Goal: Transaction & Acquisition: Obtain resource

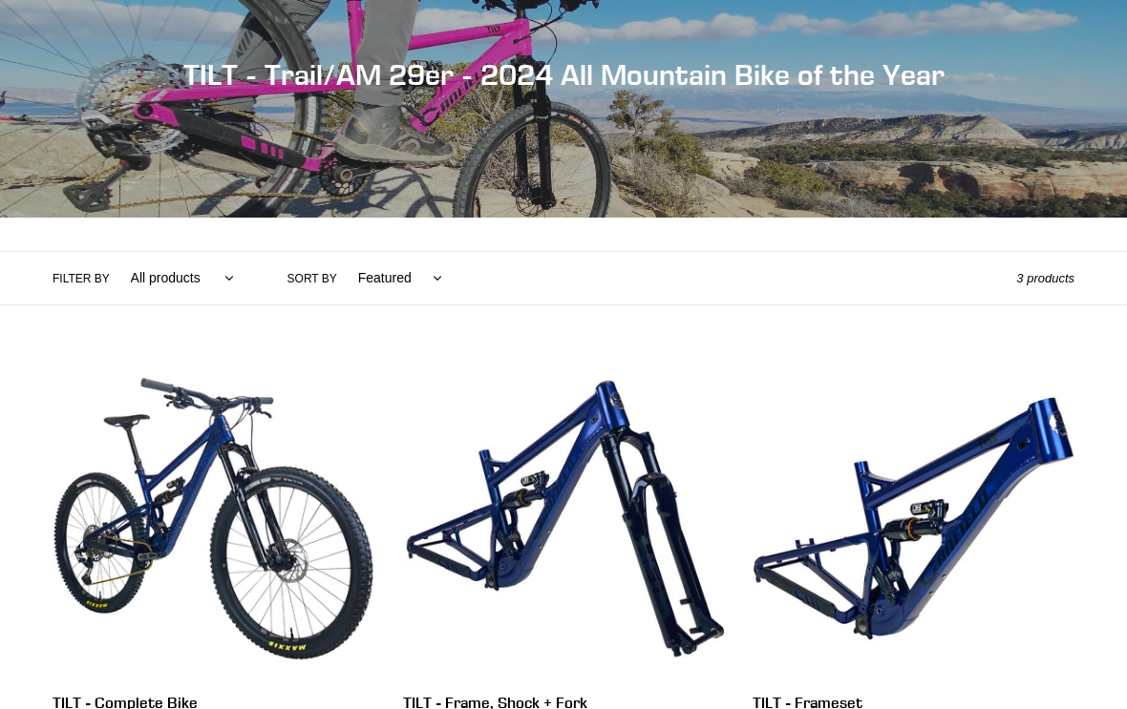
scroll to position [221, 0]
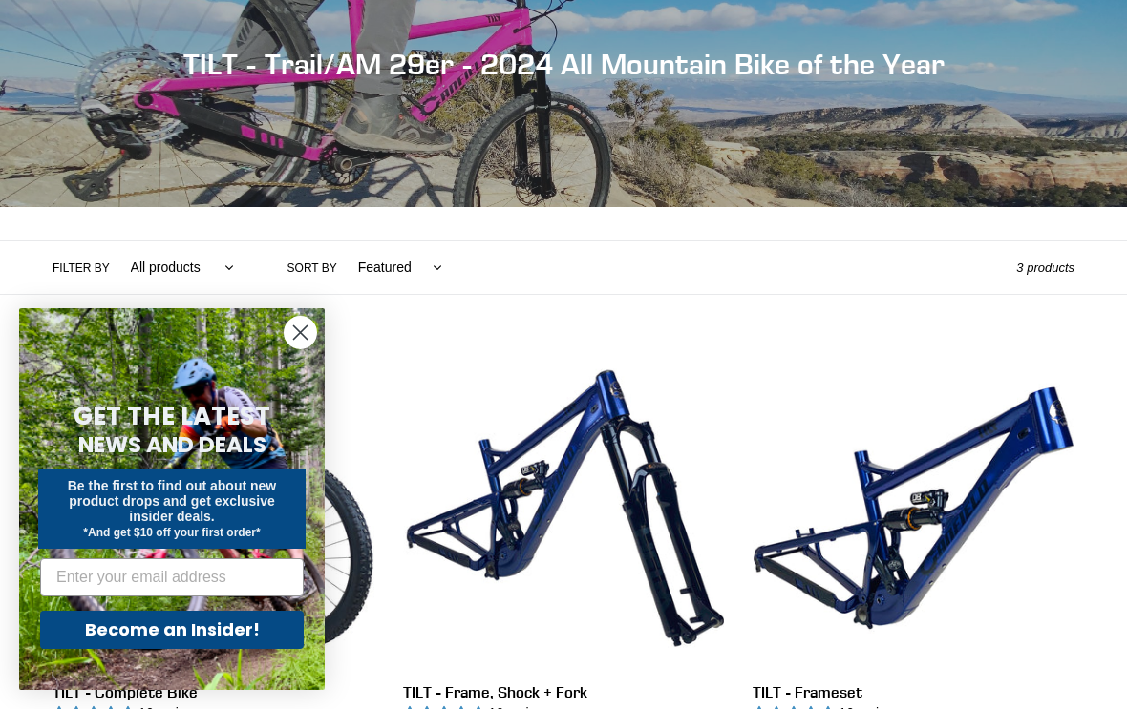
click at [297, 348] on circle "Close dialog" at bounding box center [301, 333] width 32 height 32
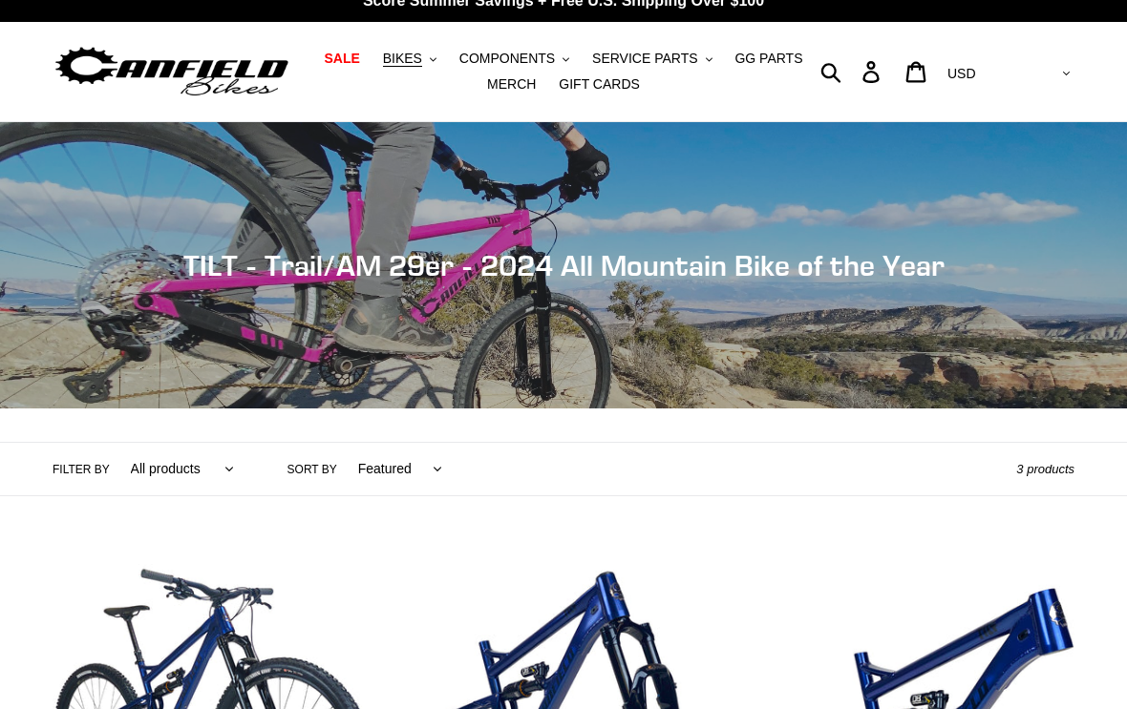
scroll to position [0, 0]
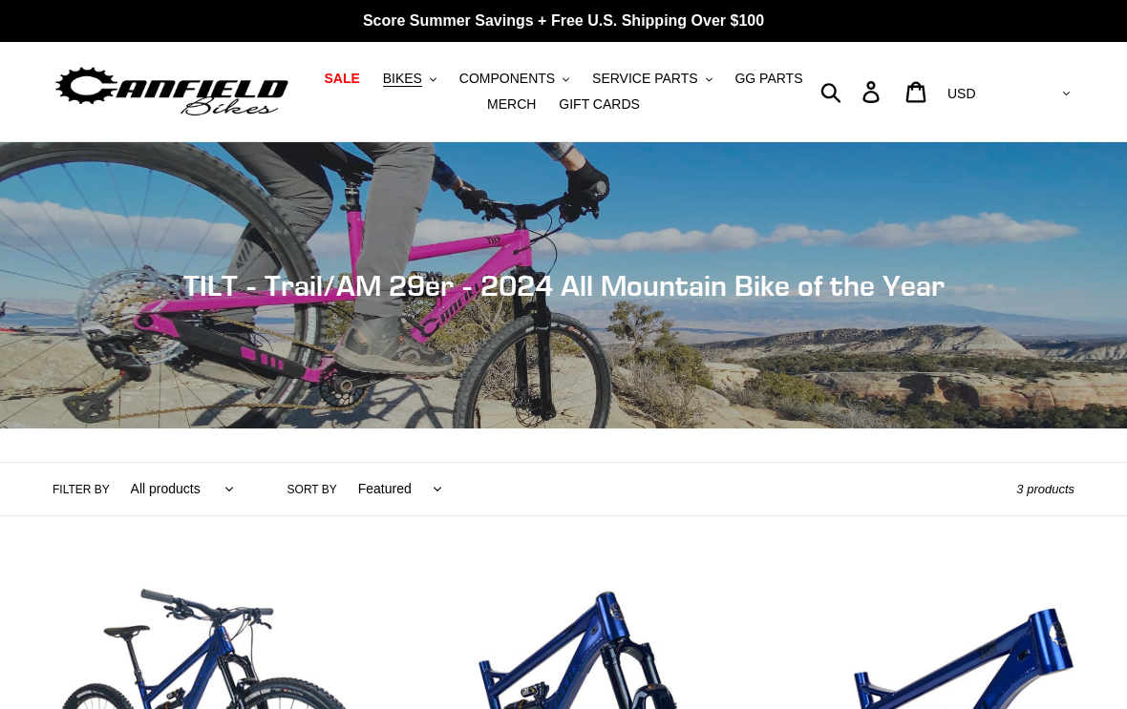
click at [402, 76] on span "BIKES" at bounding box center [402, 79] width 39 height 16
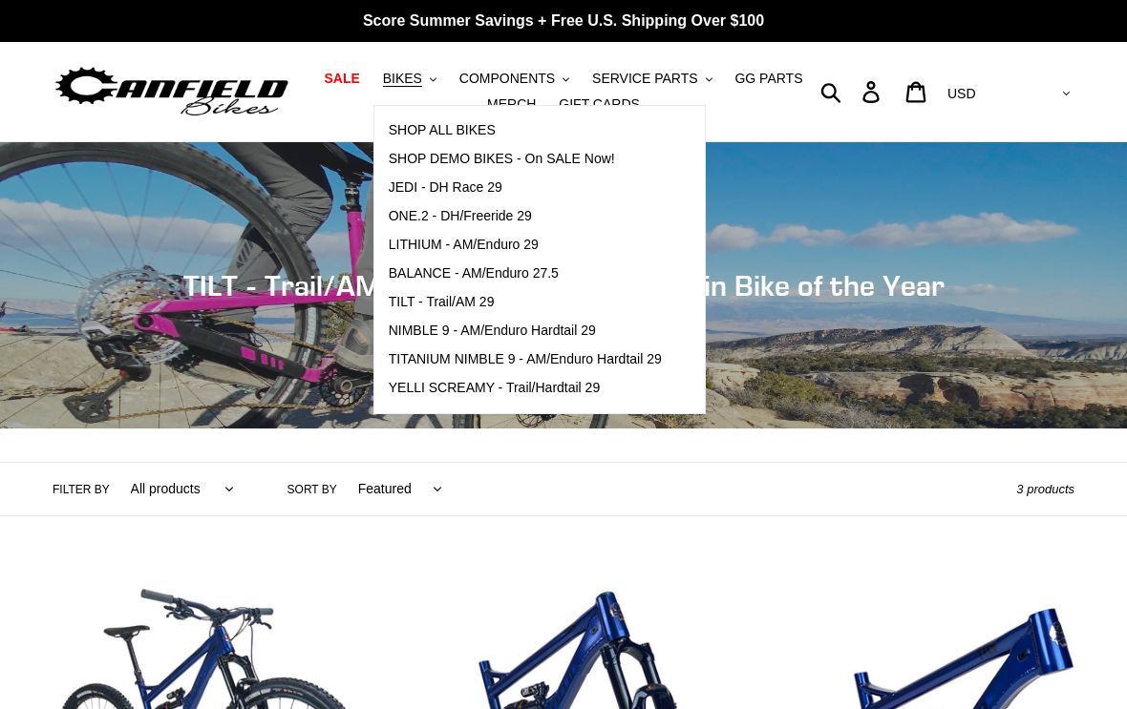
click at [420, 132] on span "SHOP ALL BIKES" at bounding box center [442, 130] width 107 height 16
click at [492, 75] on span "COMPONENTS" at bounding box center [506, 79] width 95 height 16
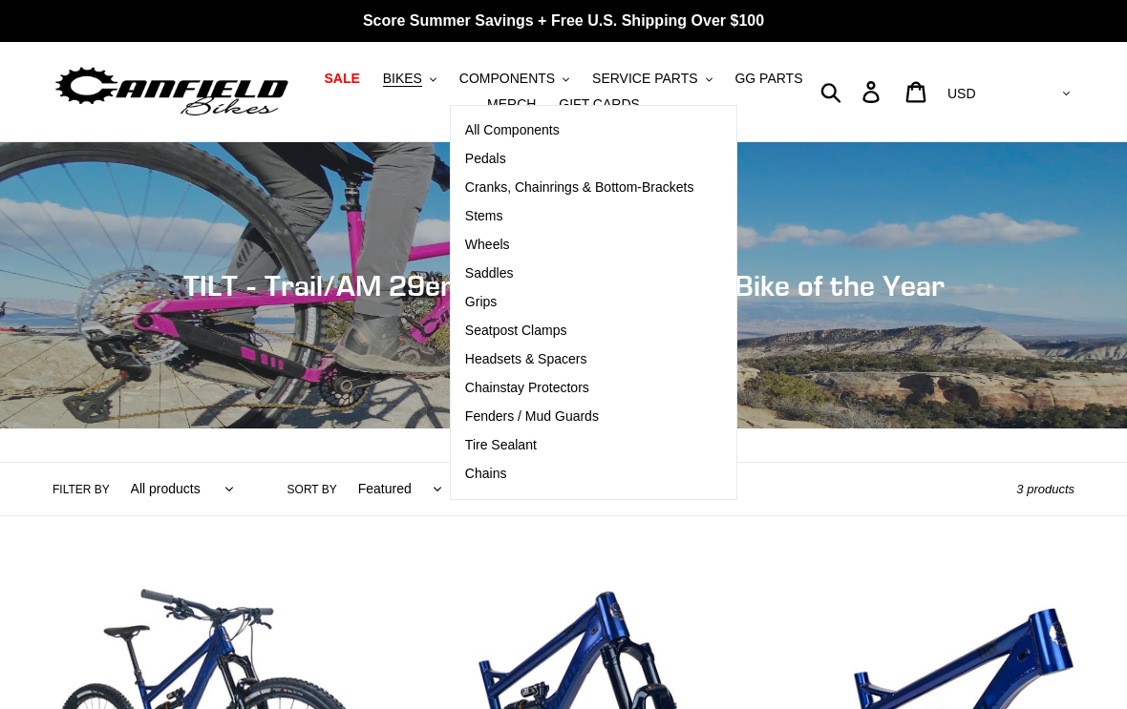
click at [487, 219] on span "Stems" at bounding box center [484, 216] width 38 height 16
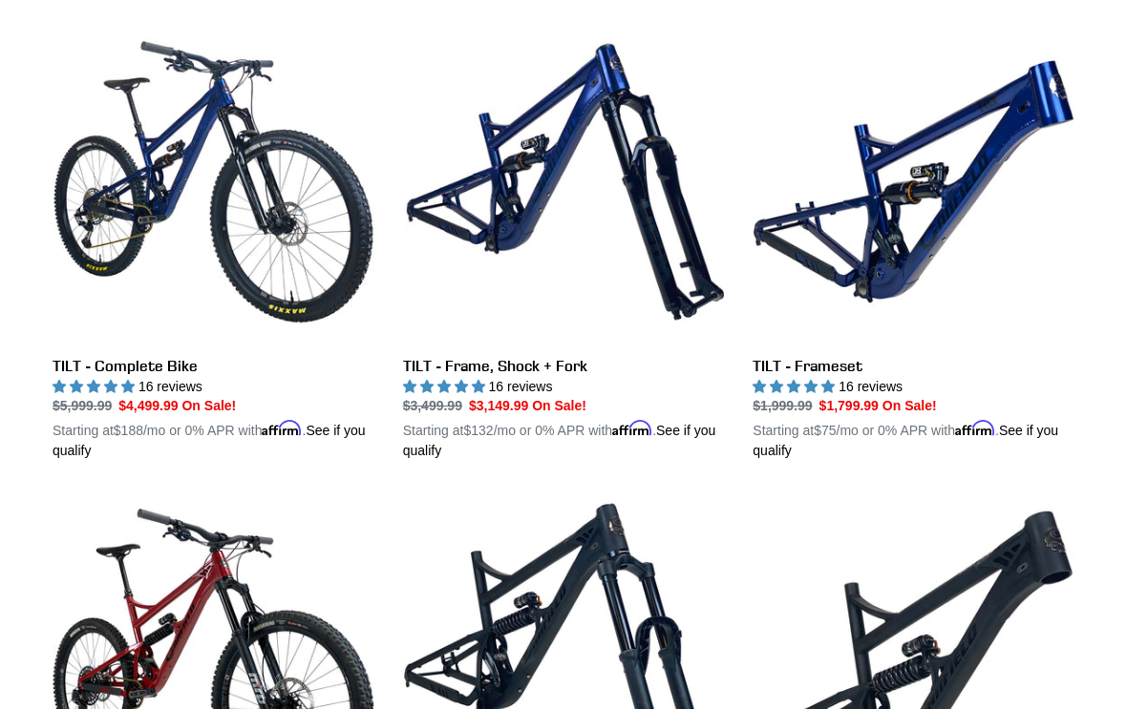
scroll to position [493, 0]
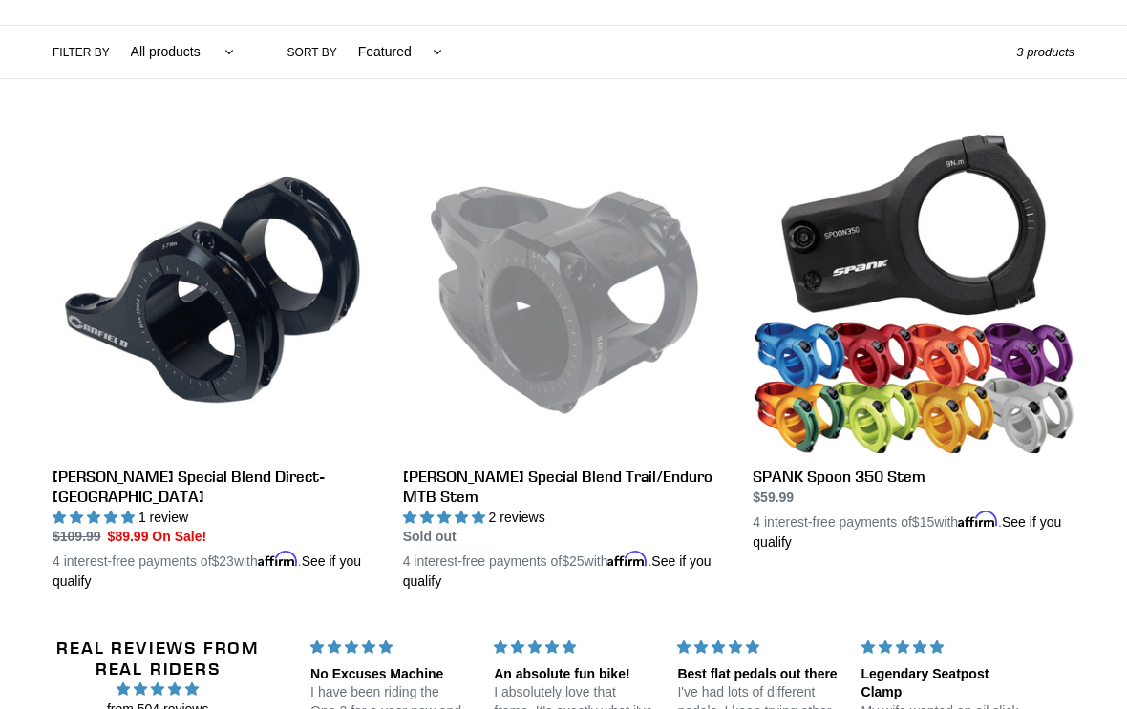
scroll to position [437, 0]
click at [519, 327] on link "Canfield Special Blend Trail/Enduro MTB Stem" at bounding box center [564, 362] width 322 height 460
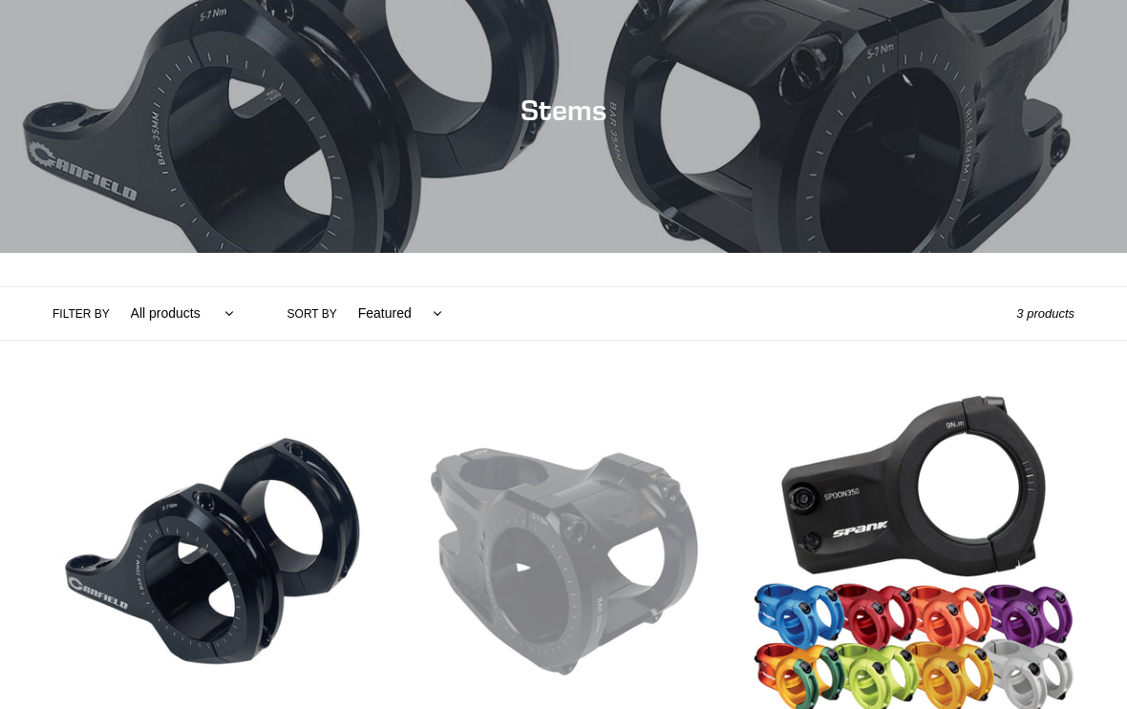
scroll to position [0, 0]
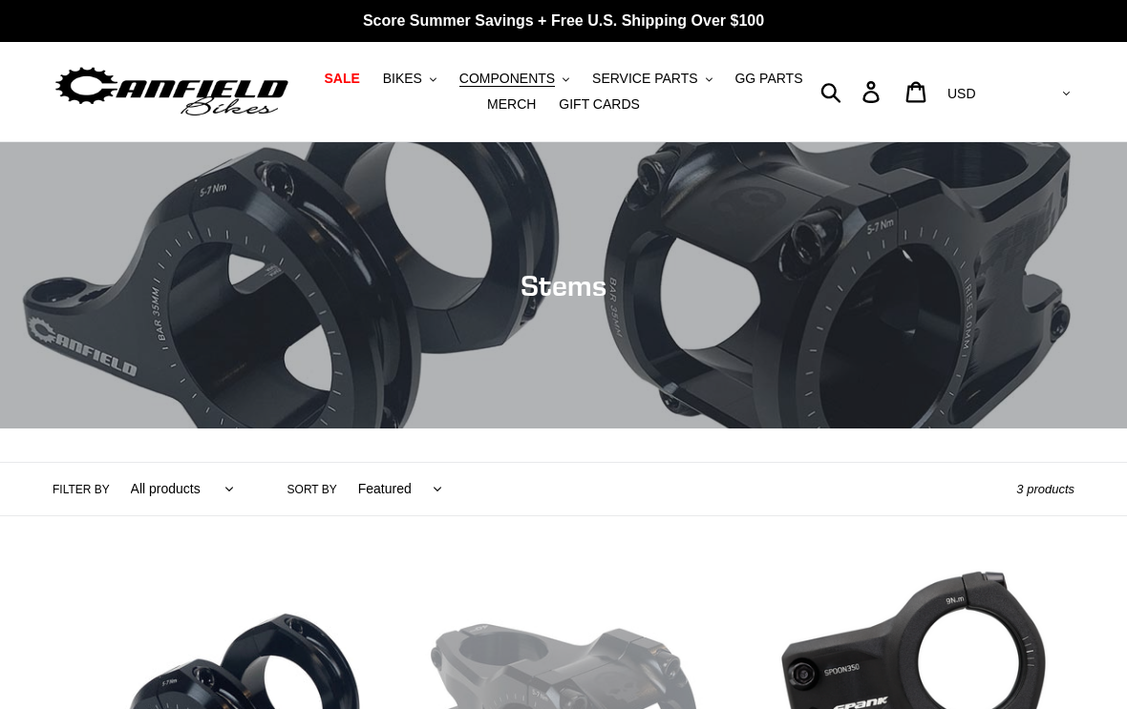
click at [960, 429] on div "Collection: Stems" at bounding box center [563, 429] width 1127 height 0
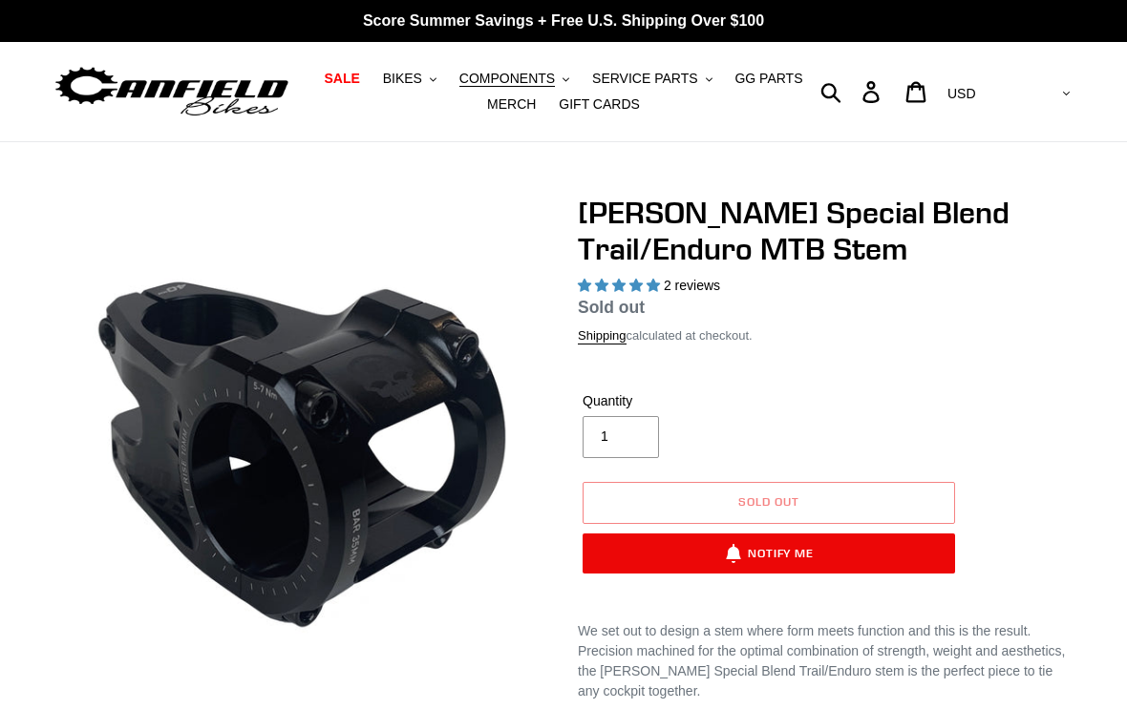
select select "highest-rating"
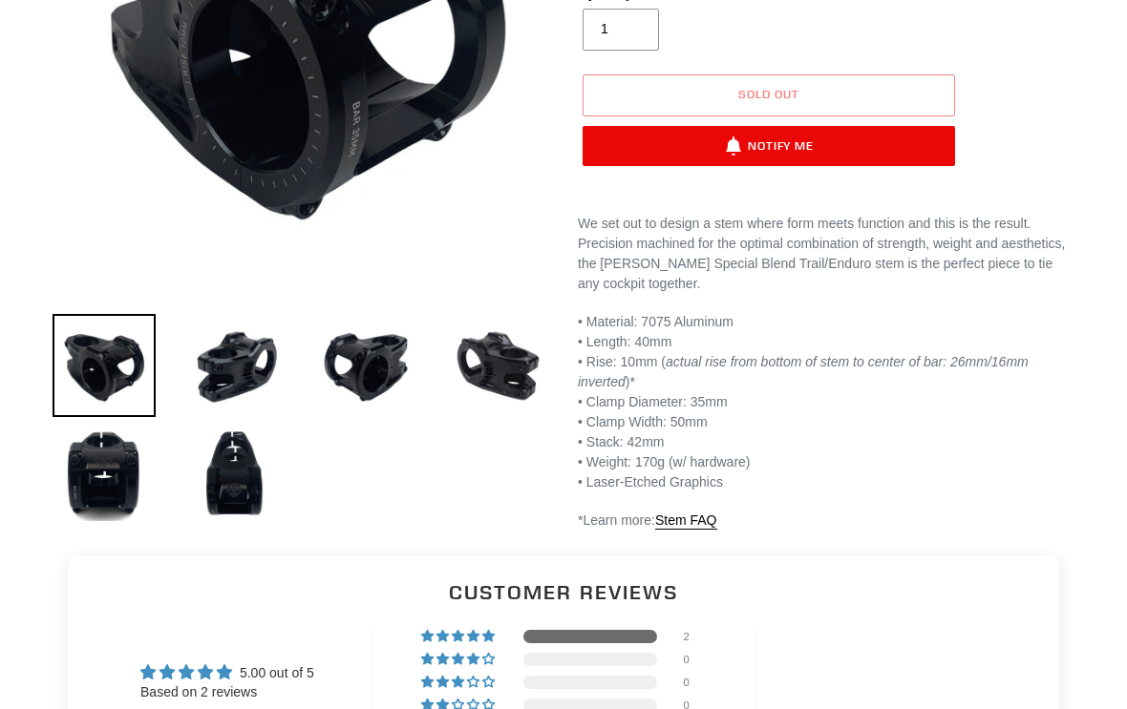
scroll to position [436, 0]
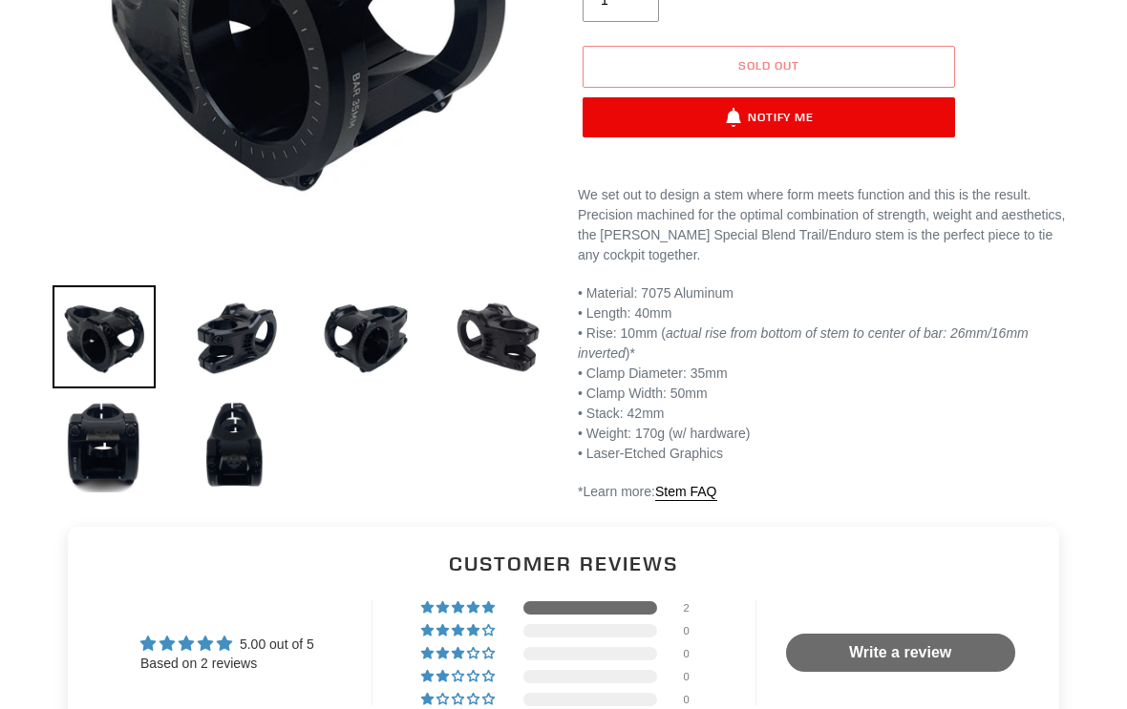
click at [84, 456] on img at bounding box center [104, 445] width 103 height 103
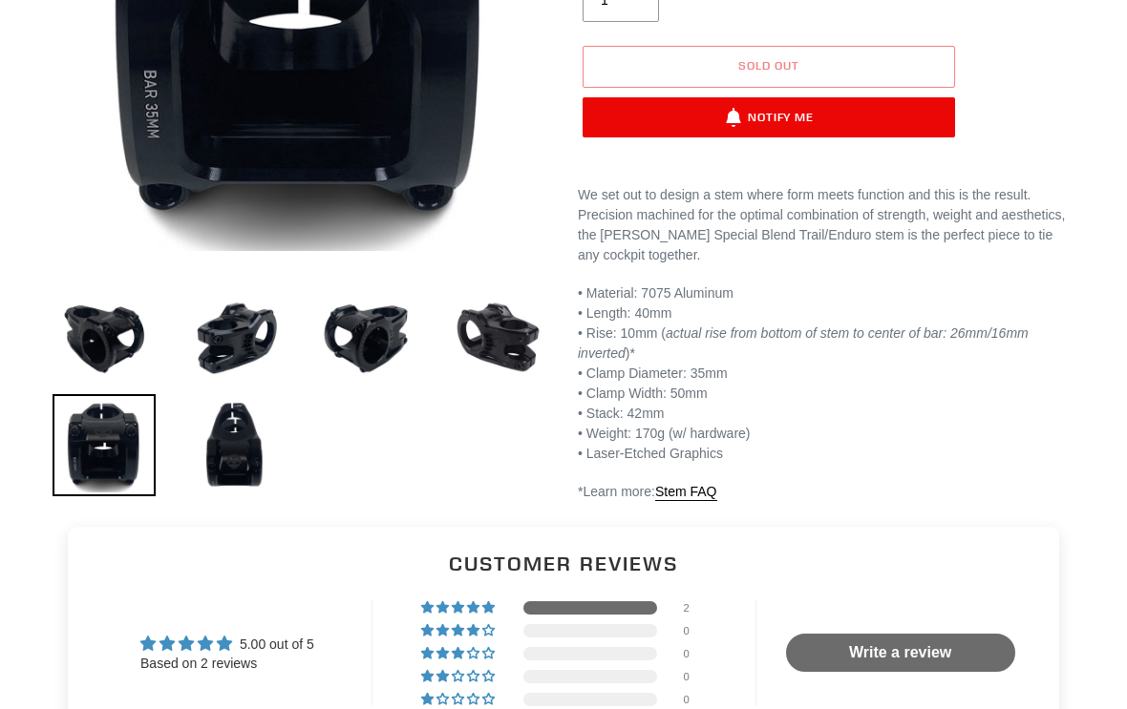
click at [240, 451] on img at bounding box center [235, 445] width 103 height 103
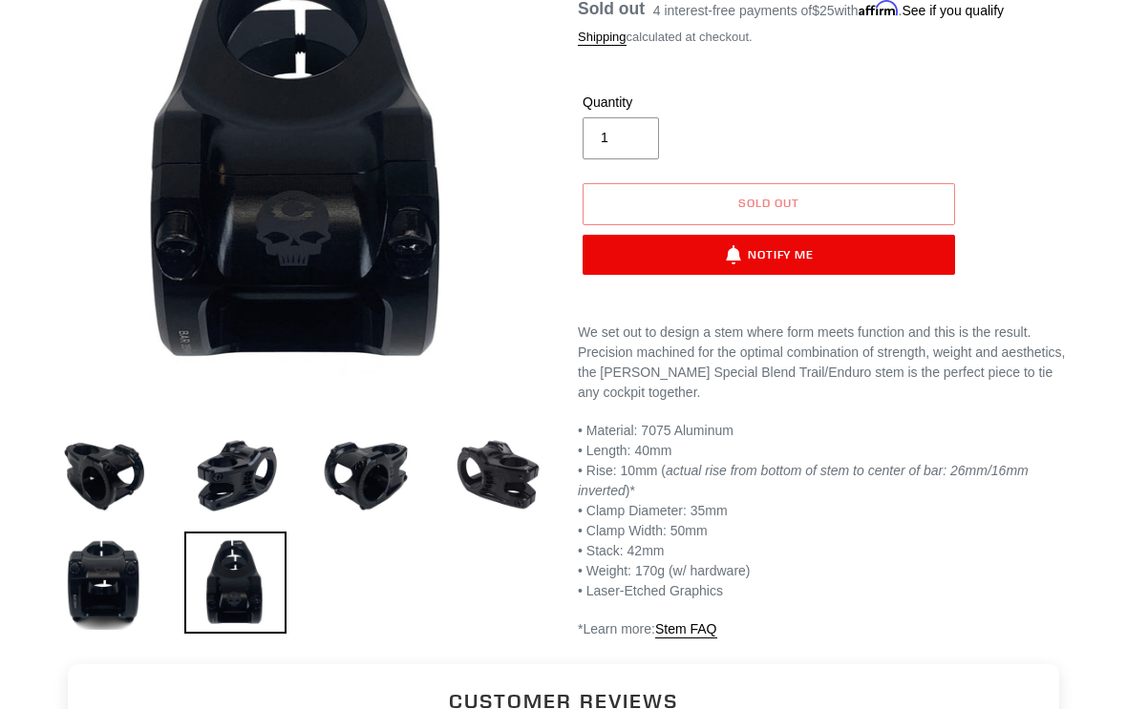
scroll to position [297, 0]
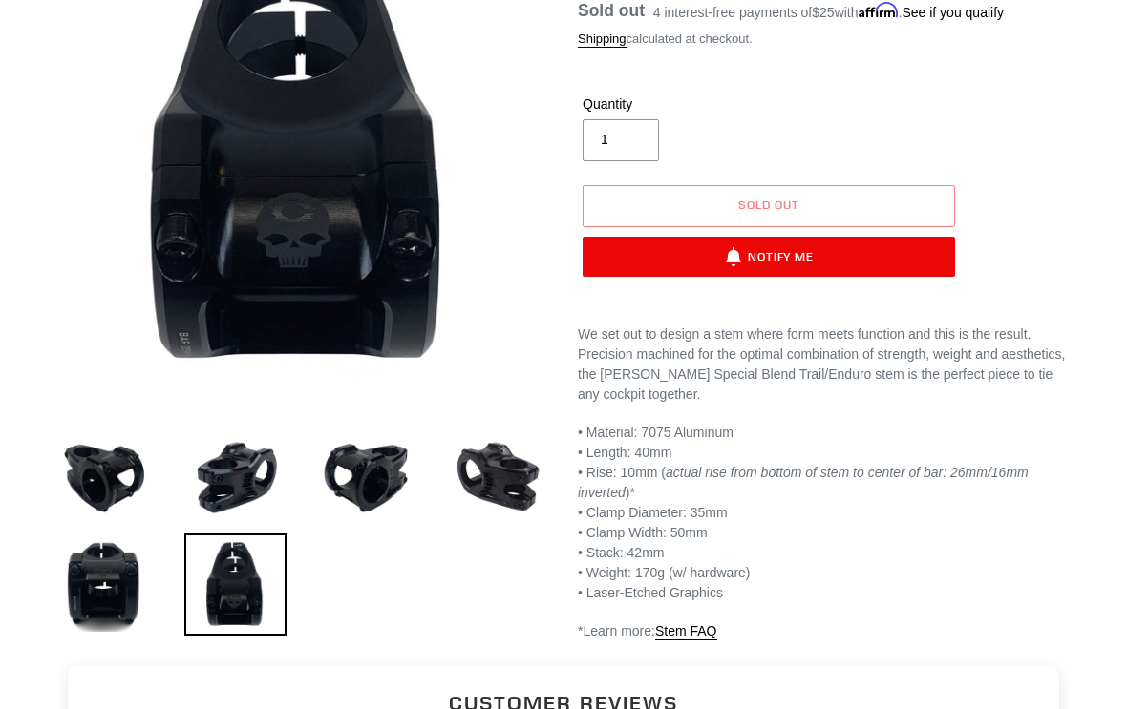
click at [200, 458] on img at bounding box center [235, 476] width 103 height 103
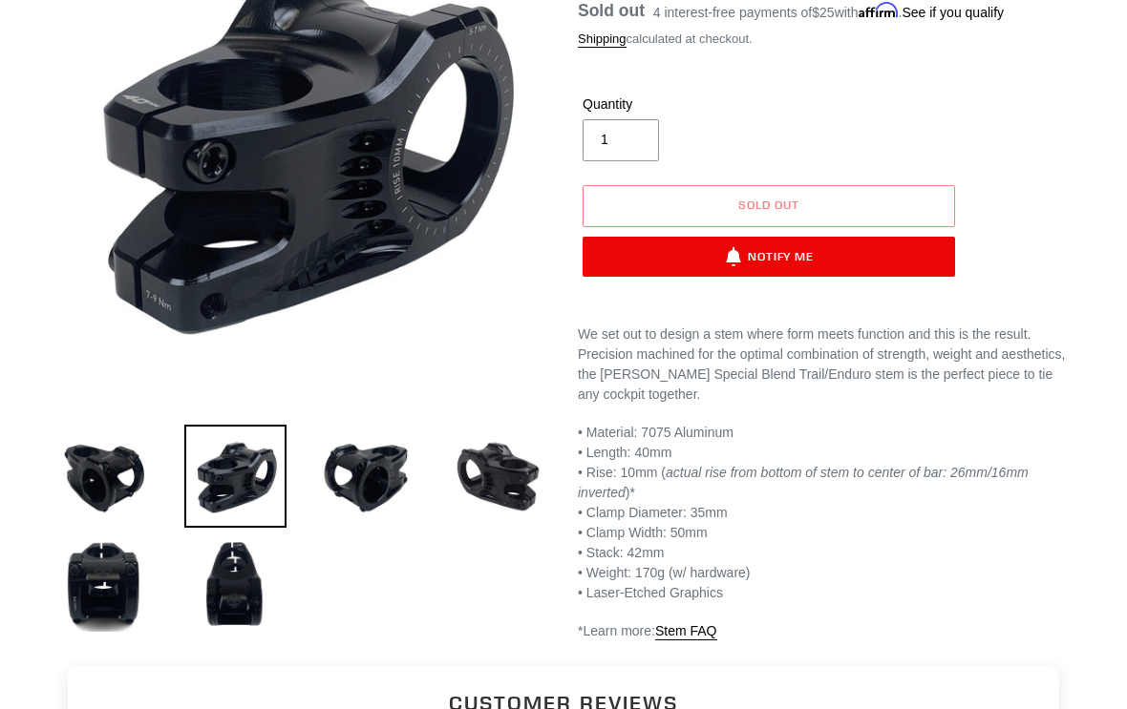
click at [365, 468] on img at bounding box center [366, 476] width 103 height 103
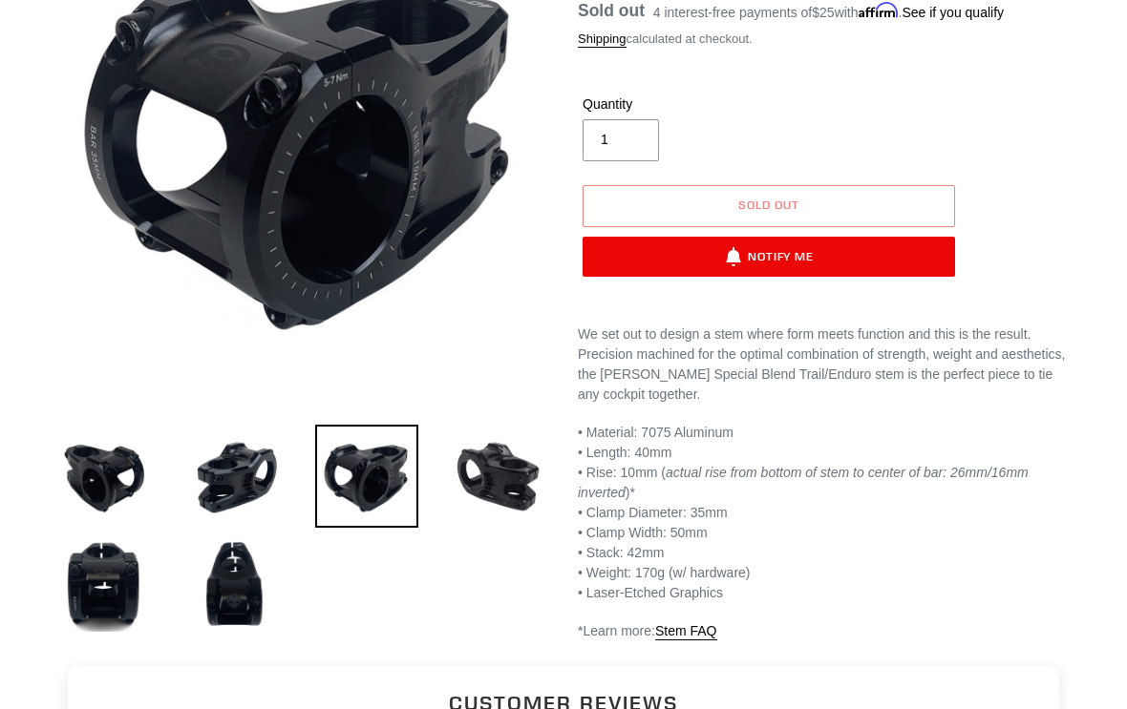
click at [243, 464] on img at bounding box center [235, 476] width 103 height 103
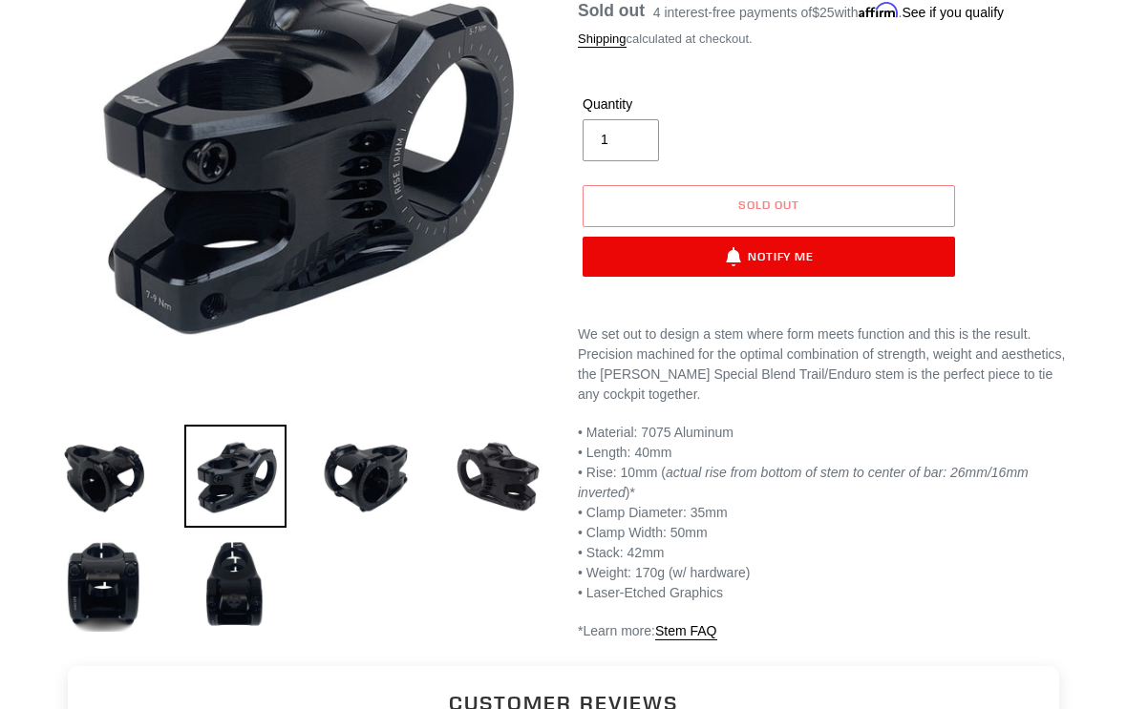
click at [83, 460] on img at bounding box center [104, 476] width 103 height 103
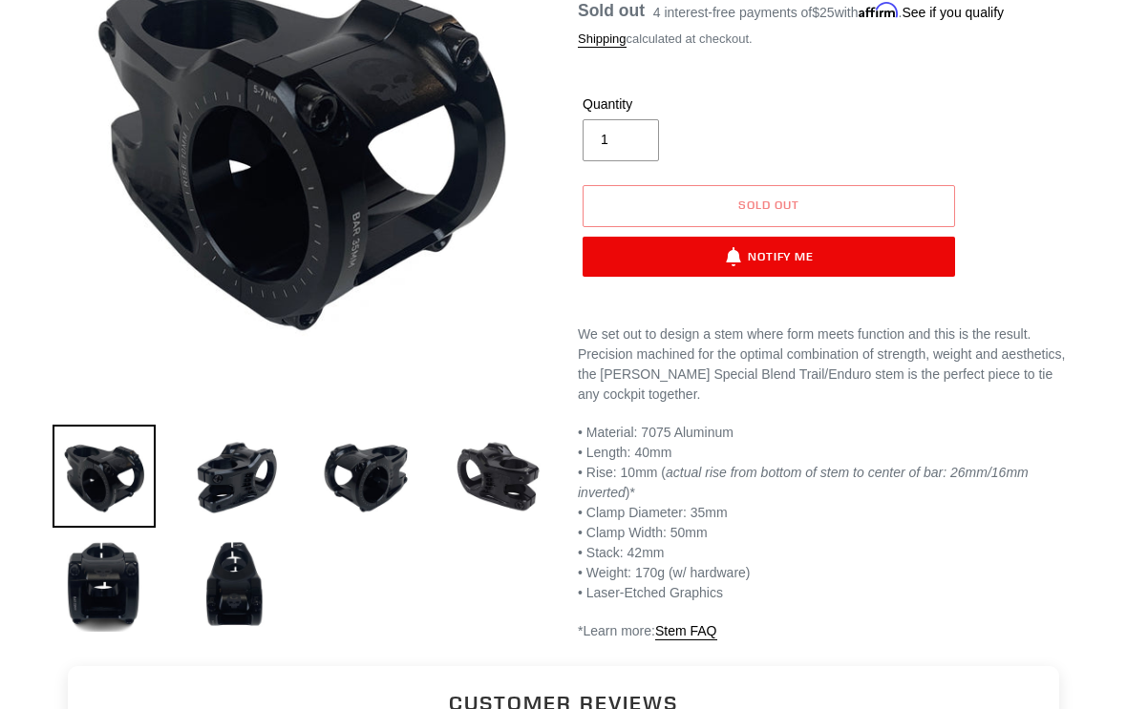
click at [480, 478] on img at bounding box center [498, 476] width 103 height 103
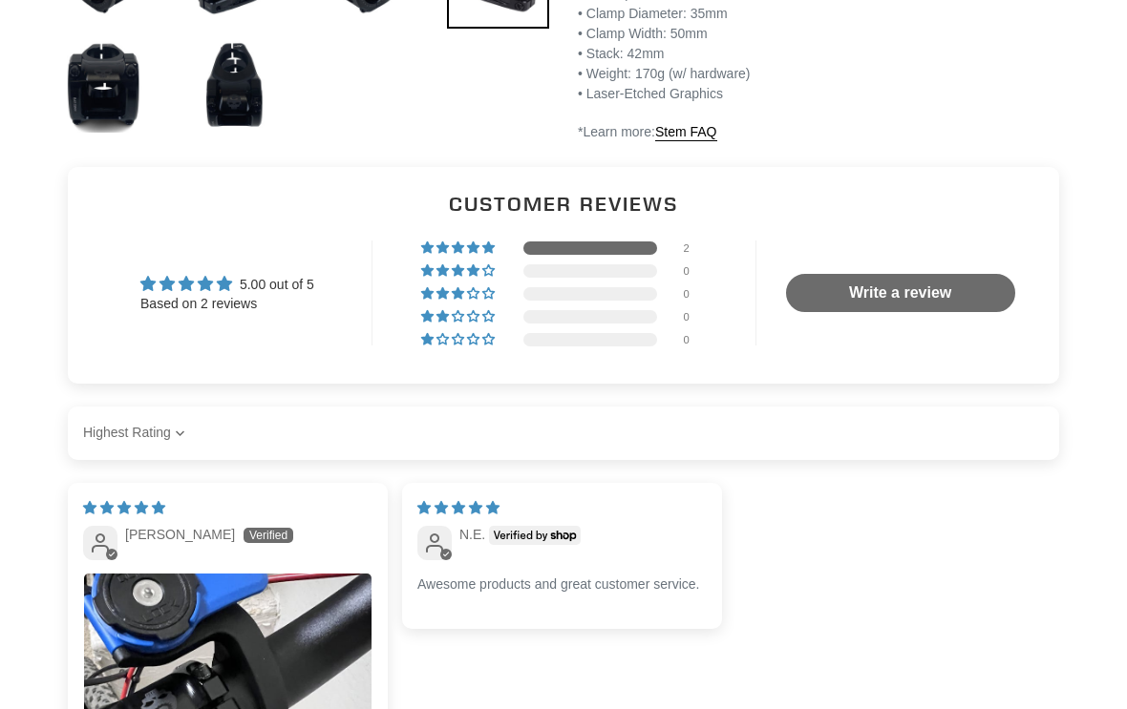
scroll to position [753, 0]
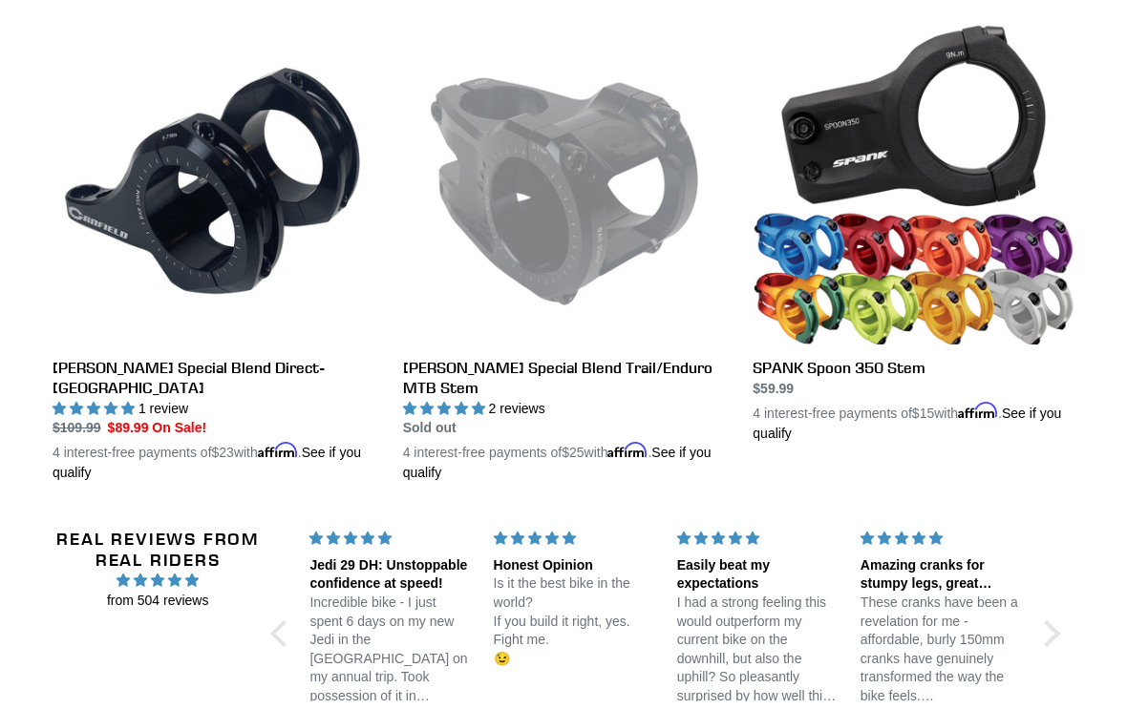
scroll to position [546, 0]
click at [575, 371] on link "[PERSON_NAME] Special Blend Trail/Enduro MTB Stem" at bounding box center [564, 253] width 322 height 460
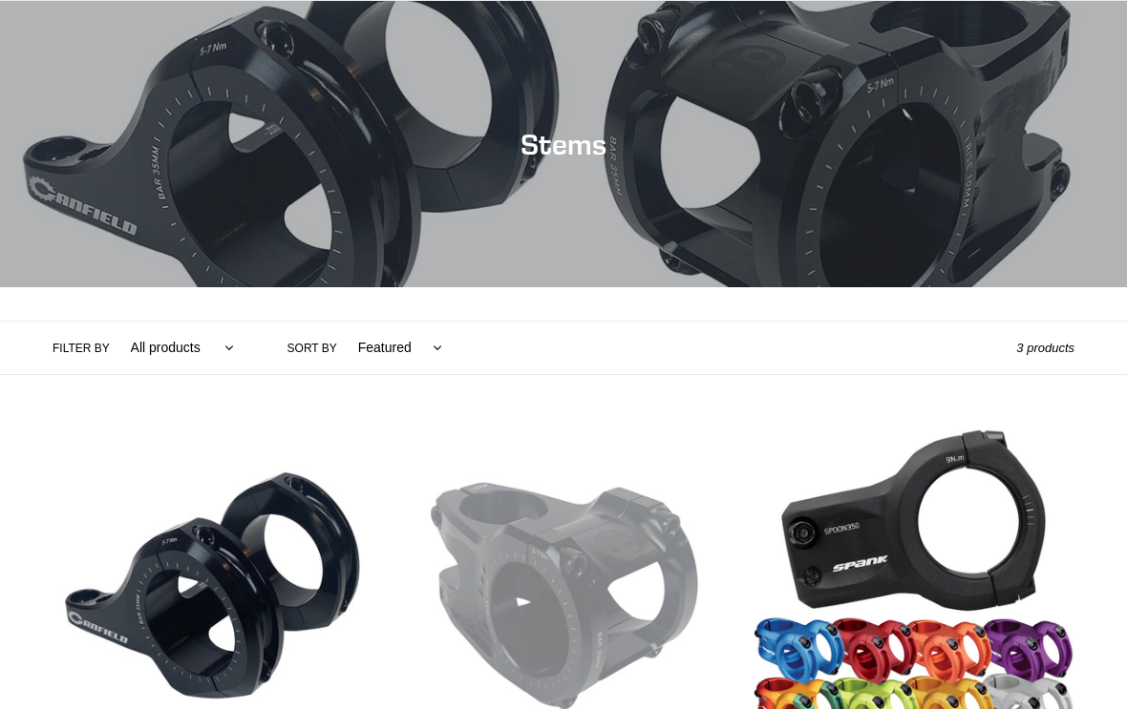
scroll to position [0, 0]
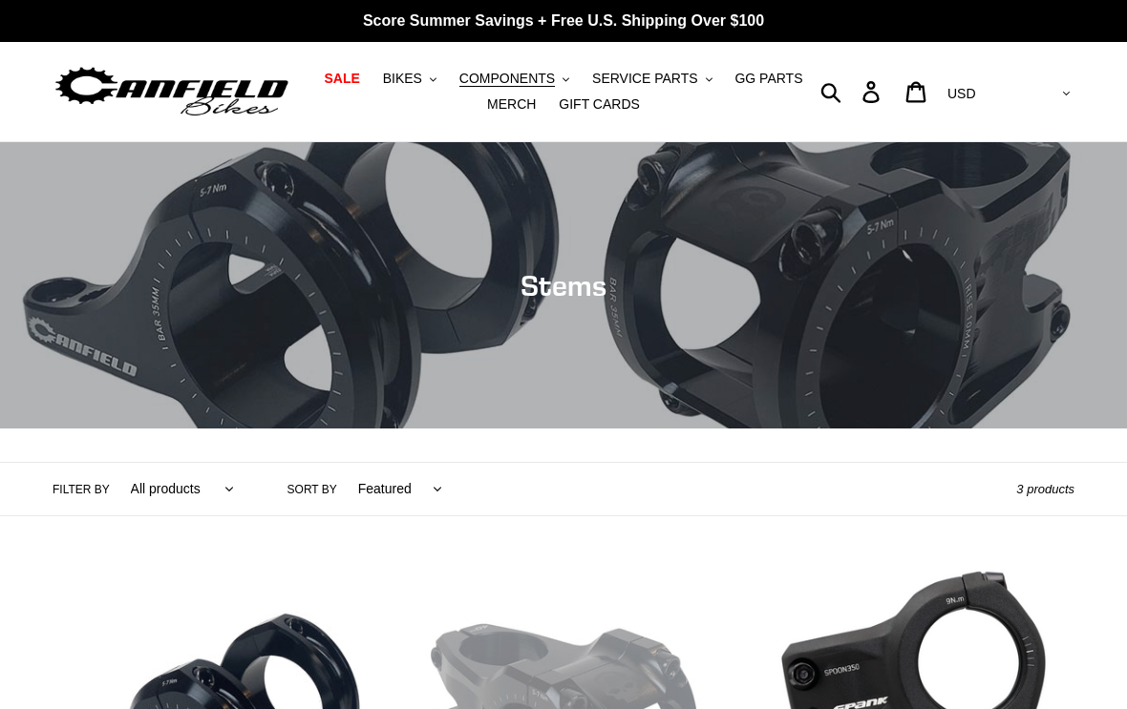
click at [655, 68] on button "SERVICE PARTS .cls-1{fill:#231f20}" at bounding box center [651, 79] width 138 height 26
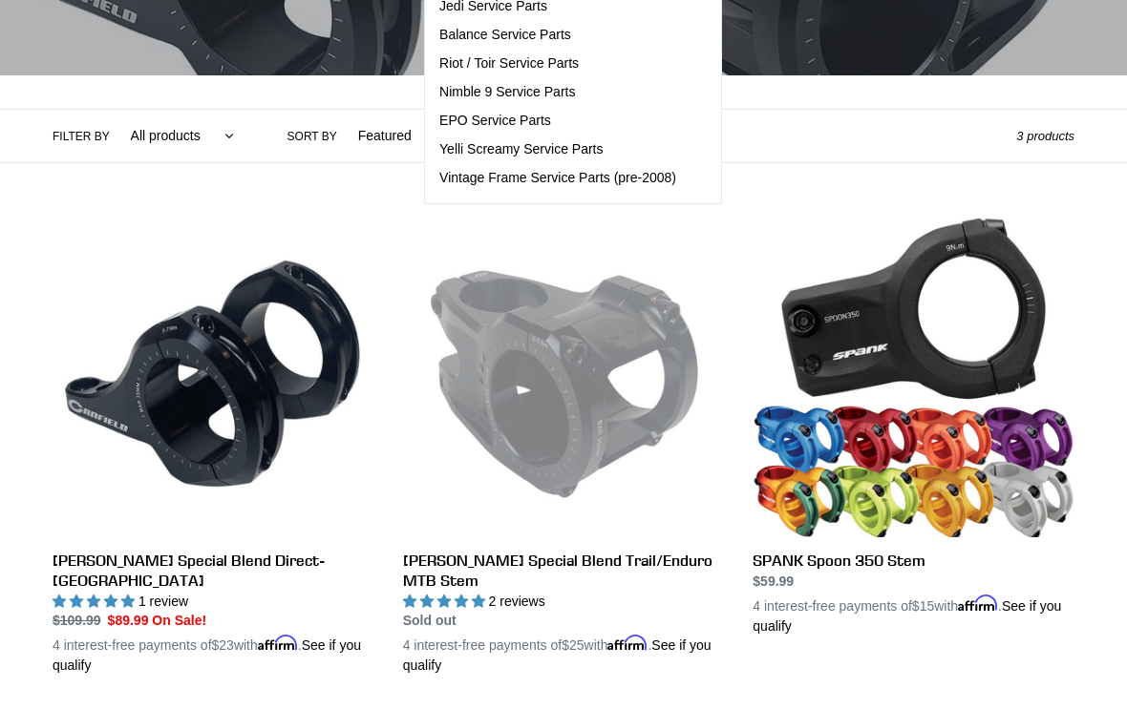
scroll to position [351, 0]
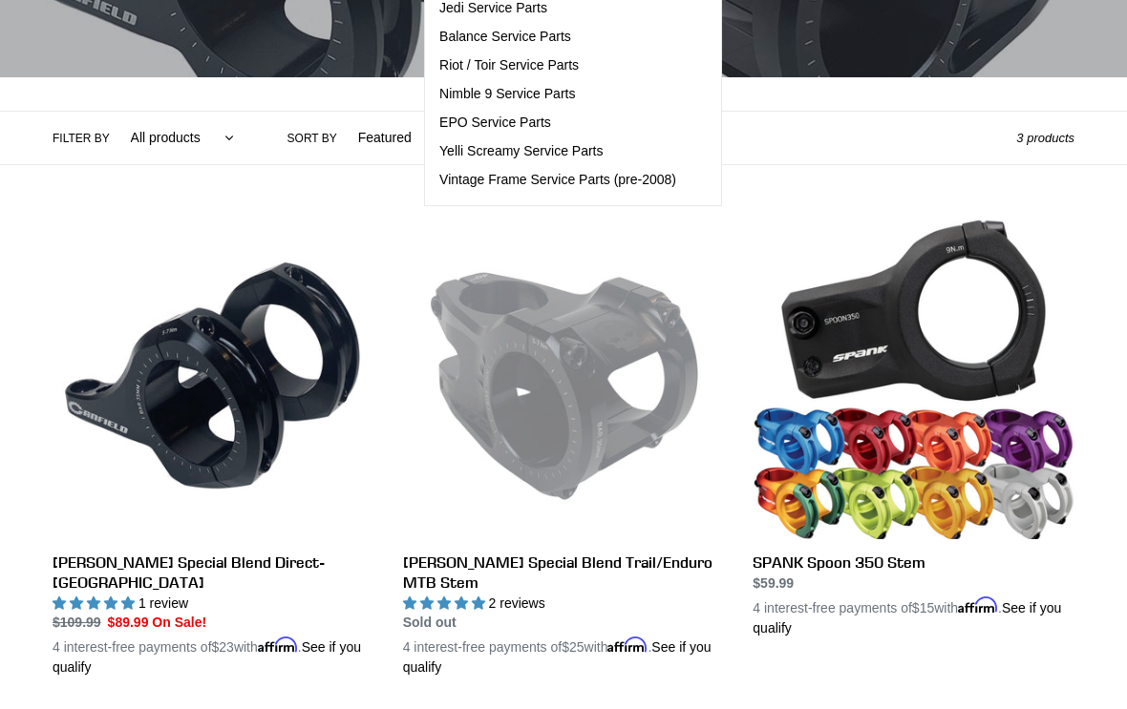
click at [513, 390] on link "Canfield Special Blend Trail/Enduro MTB Stem" at bounding box center [564, 448] width 322 height 460
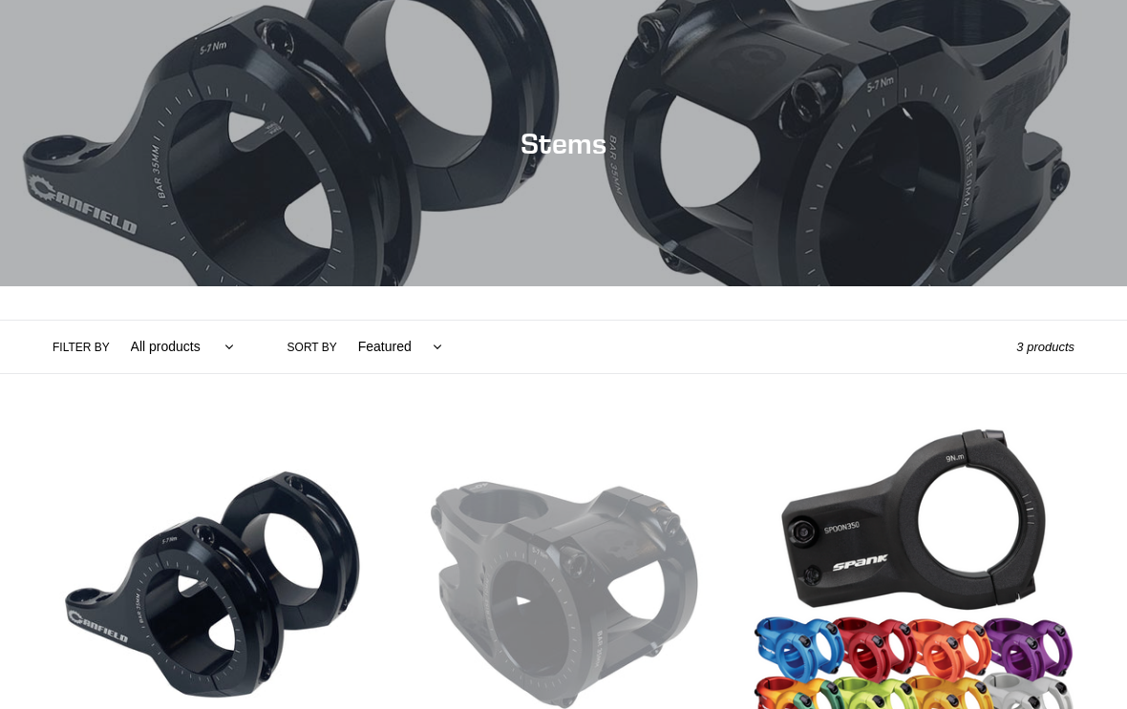
scroll to position [383, 0]
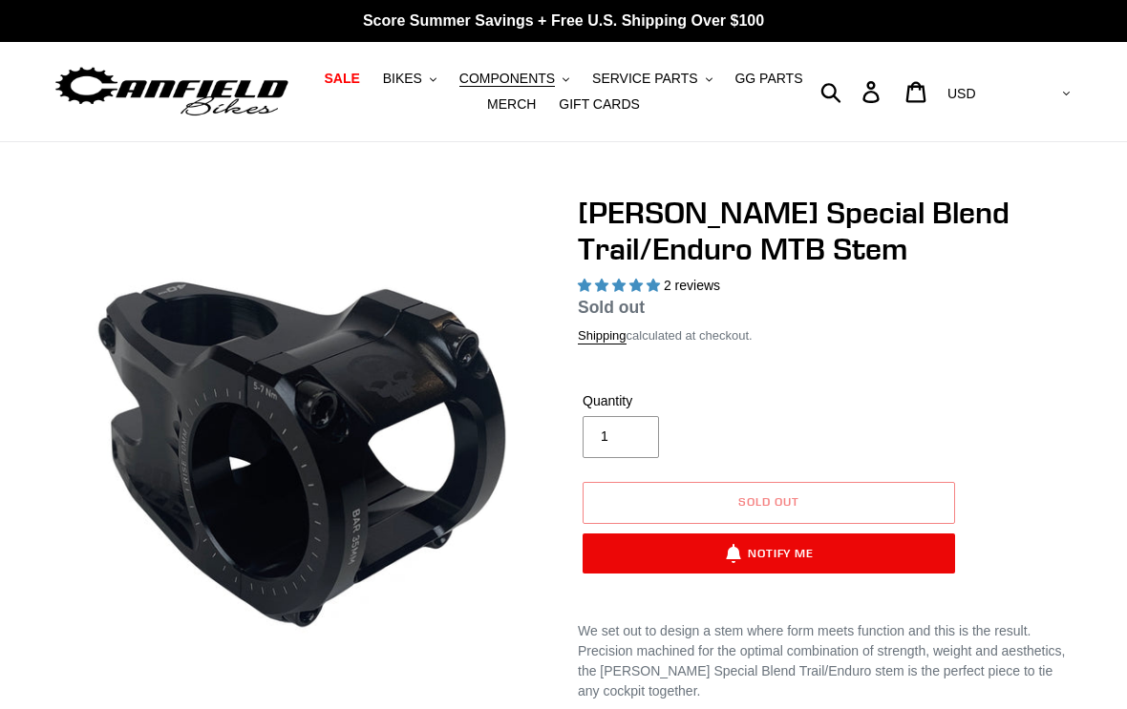
select select "highest-rating"
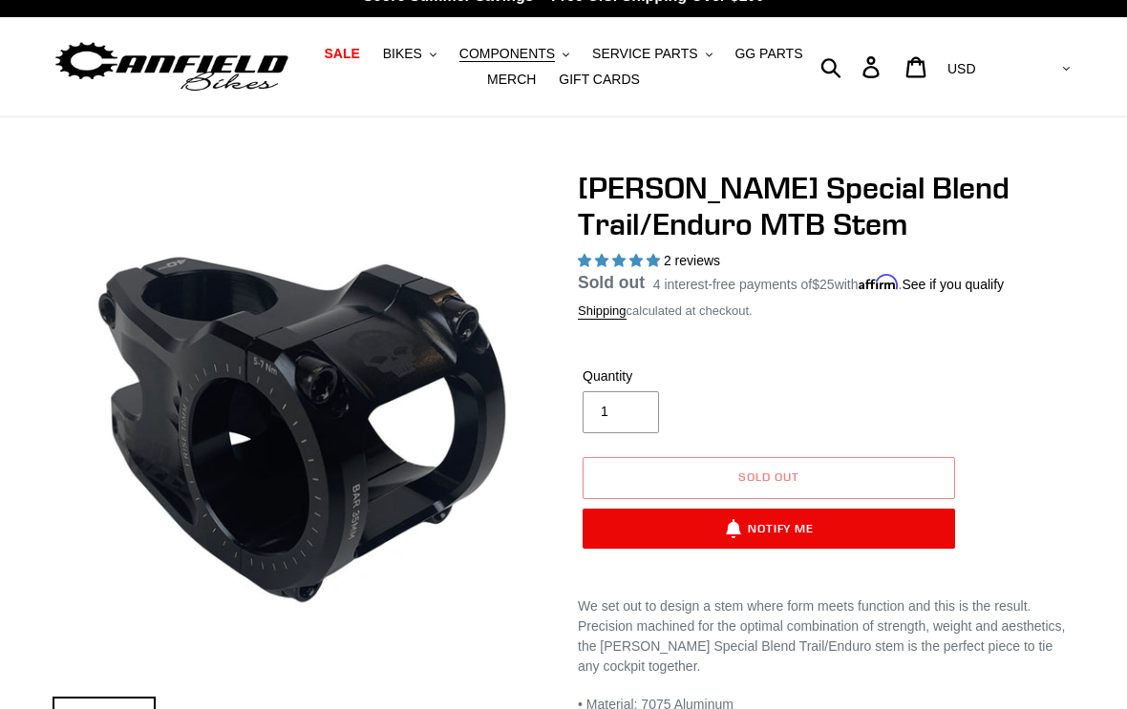
scroll to position [24, 0]
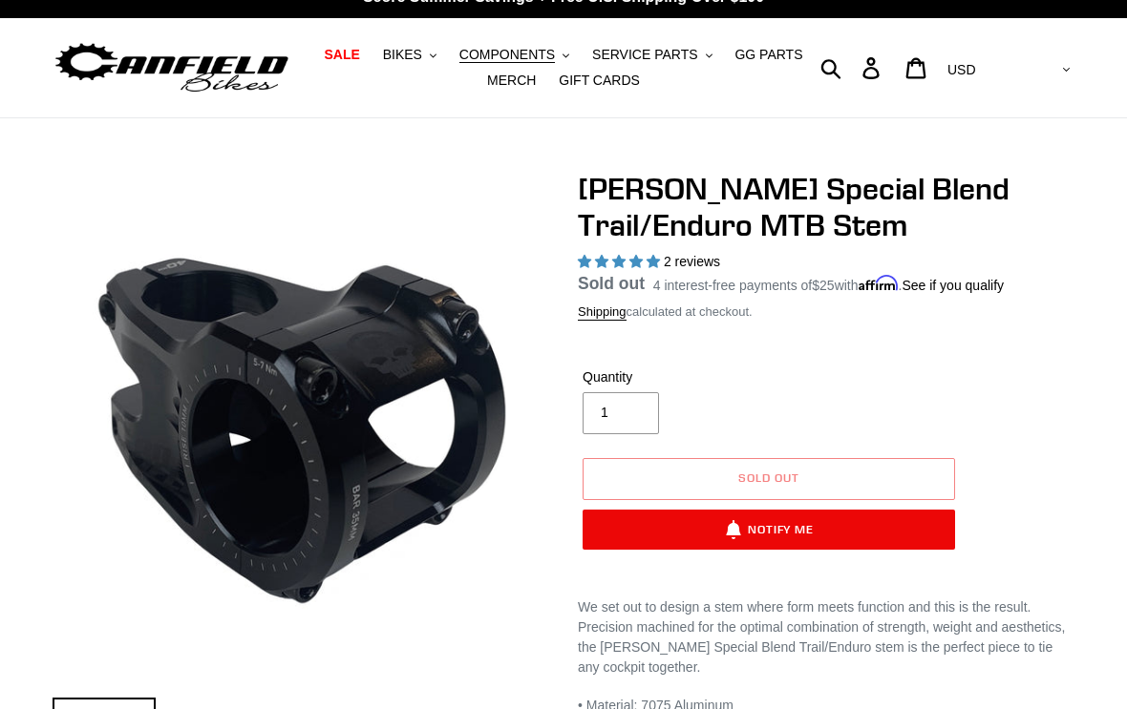
click at [887, 525] on button "Notify Me" at bounding box center [768, 530] width 372 height 40
select select "US"
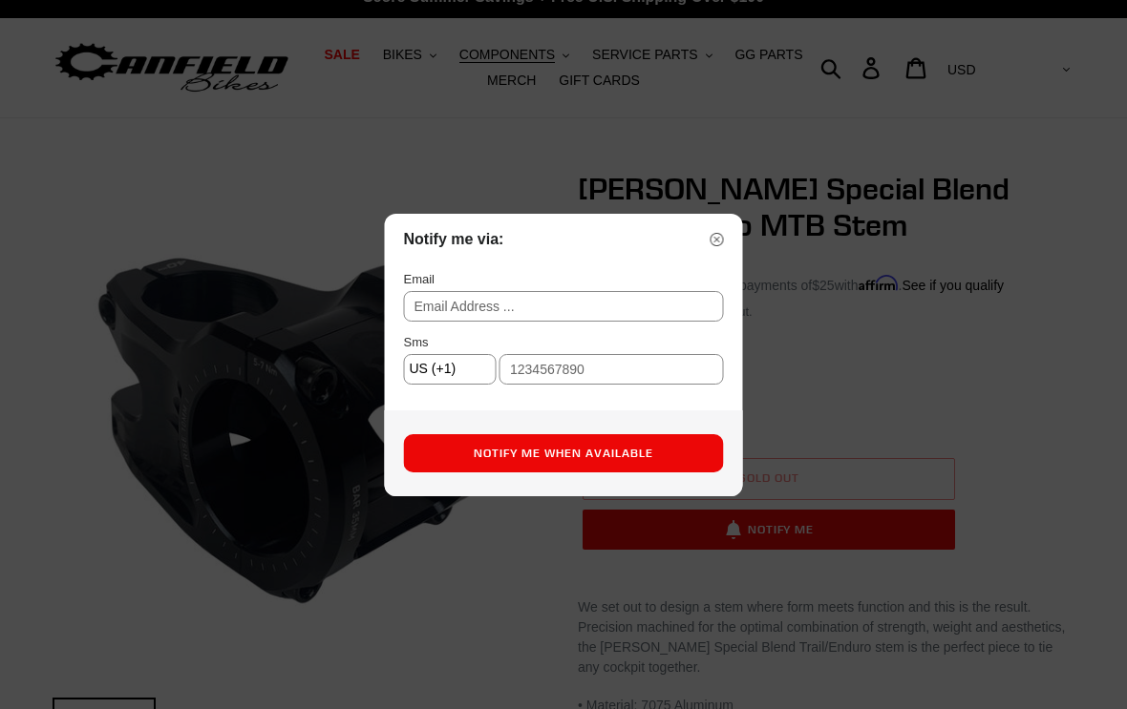
click at [444, 315] on input "text" at bounding box center [564, 306] width 320 height 31
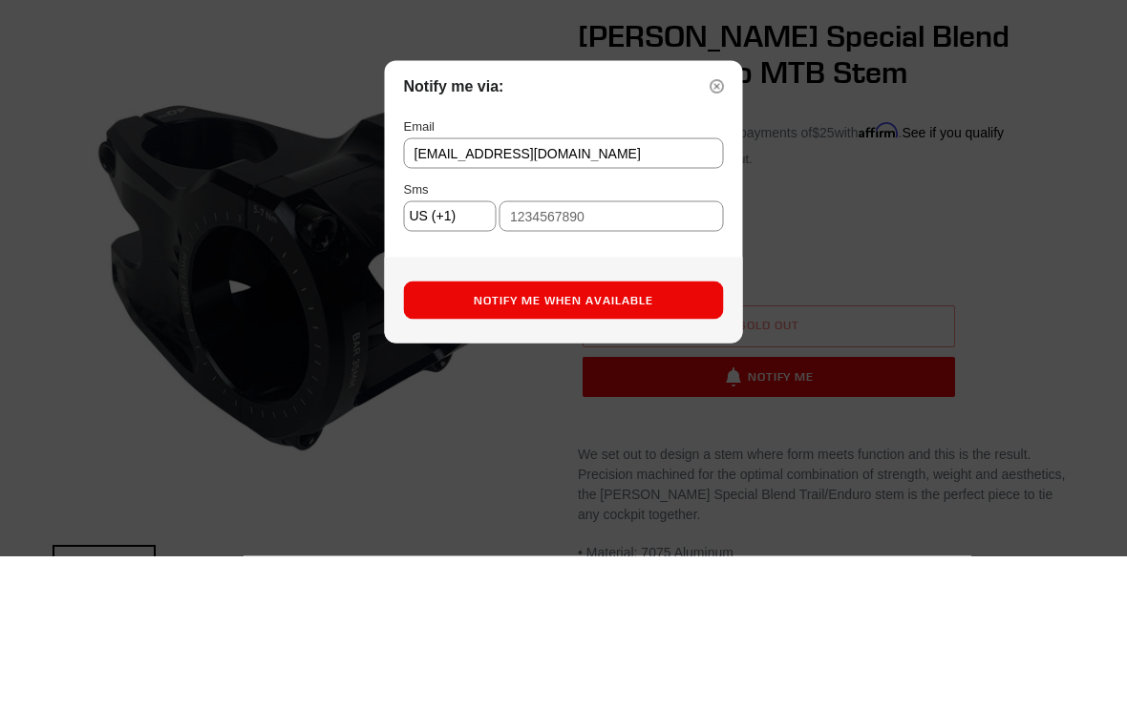
type input "Getorixx@gmail.com"
click at [581, 354] on input "text" at bounding box center [611, 369] width 224 height 31
type input "8326926220"
click at [498, 434] on button "Notify Me When Available" at bounding box center [564, 453] width 320 height 38
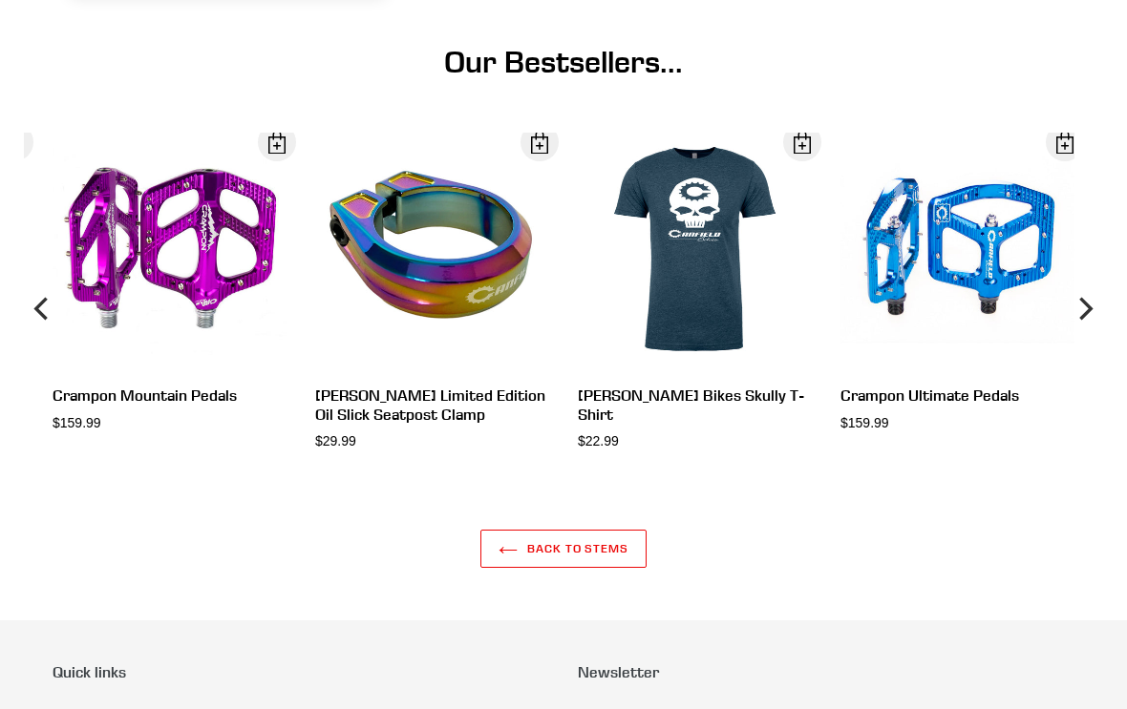
scroll to position [2243, 0]
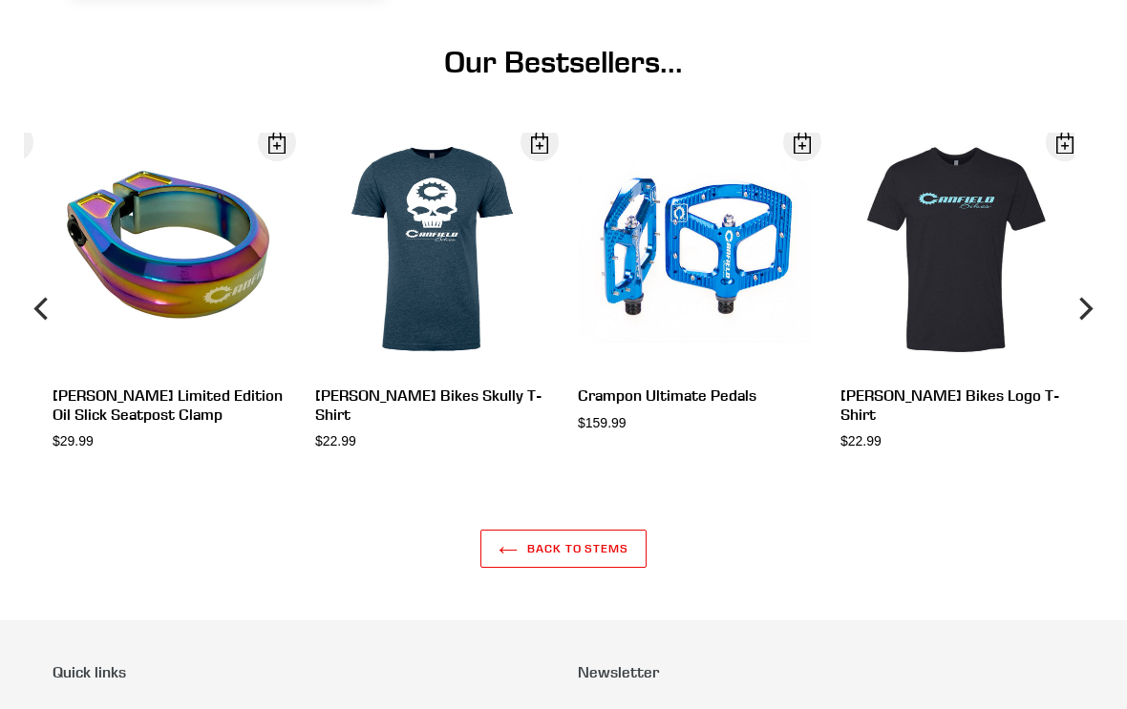
click at [392, 395] on div "View" at bounding box center [417, 308] width 263 height 351
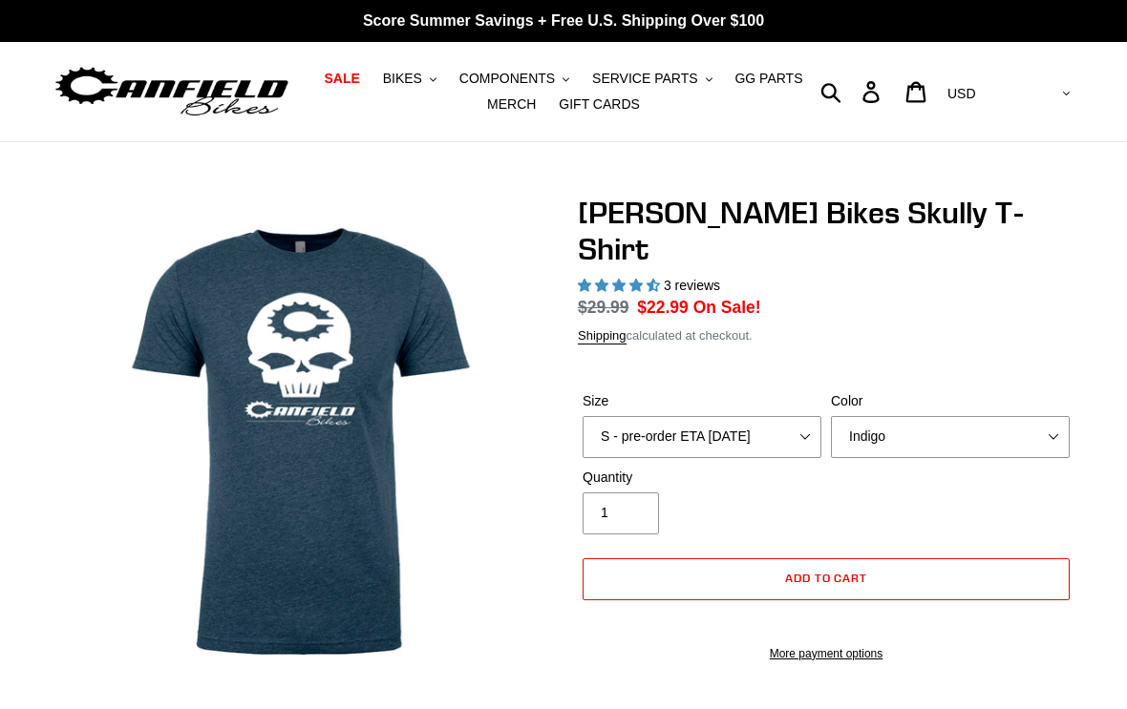
select select "highest-rating"
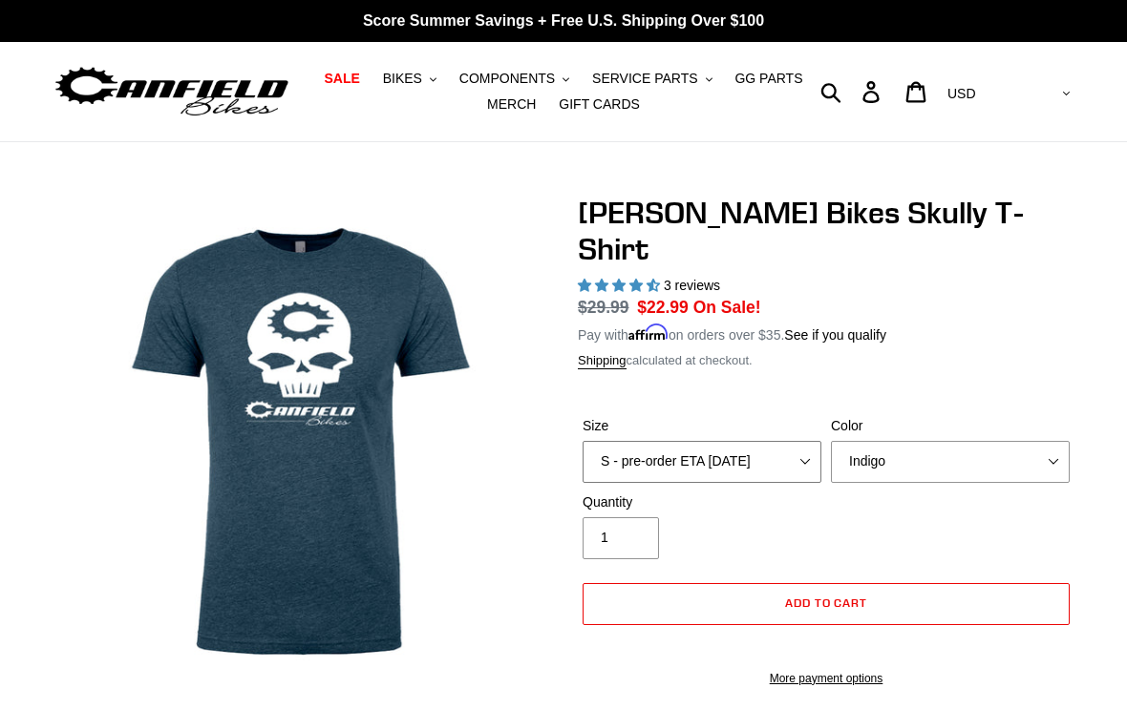
click at [817, 441] on select "S - pre-order ETA 9/20/25 M - pre-order ETA 9/20/25 L - pre-order ETA 9/20/25 X…" at bounding box center [701, 462] width 239 height 42
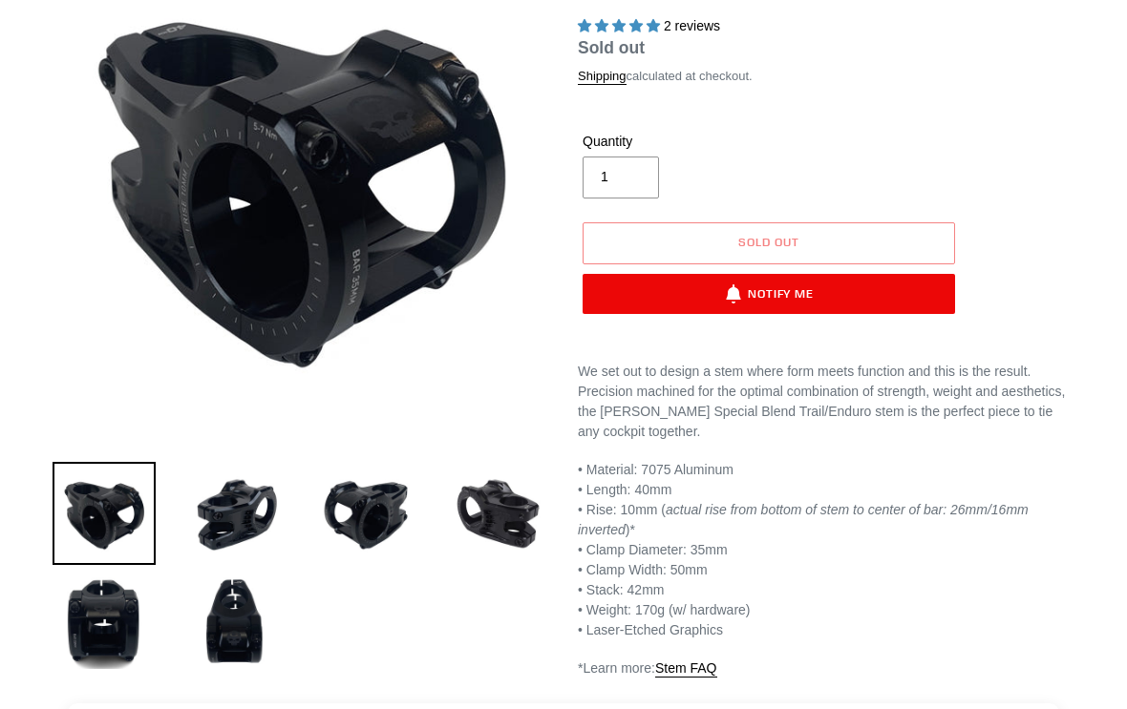
select select "highest-rating"
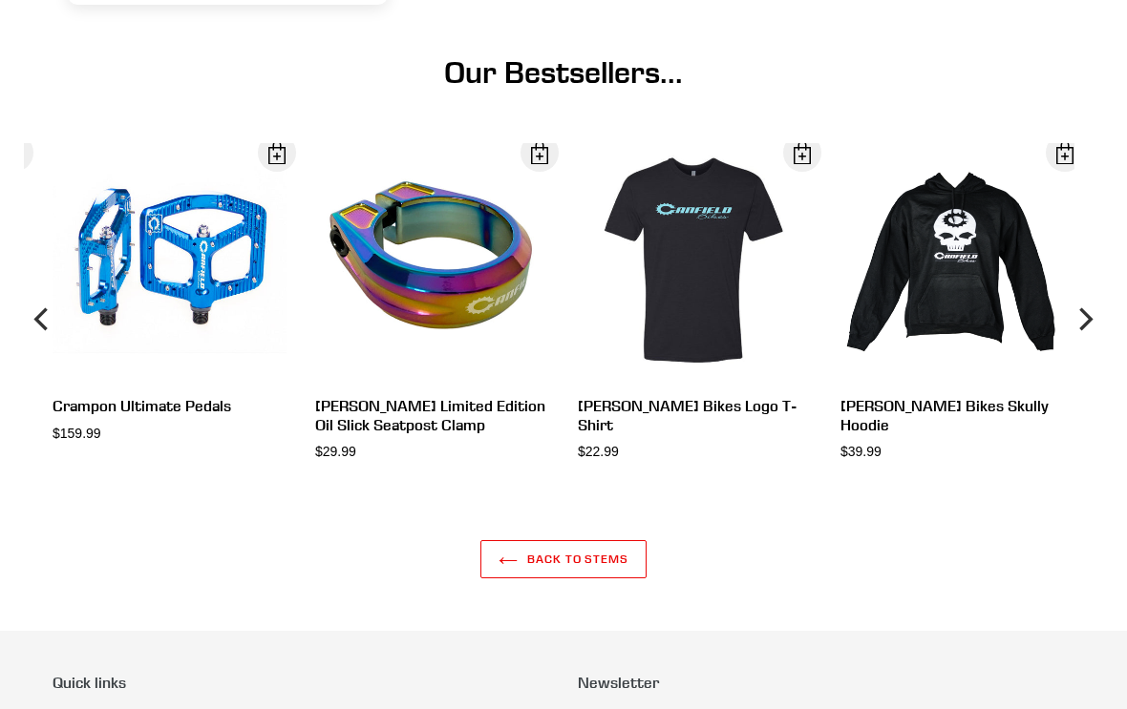
scroll to position [2231, 0]
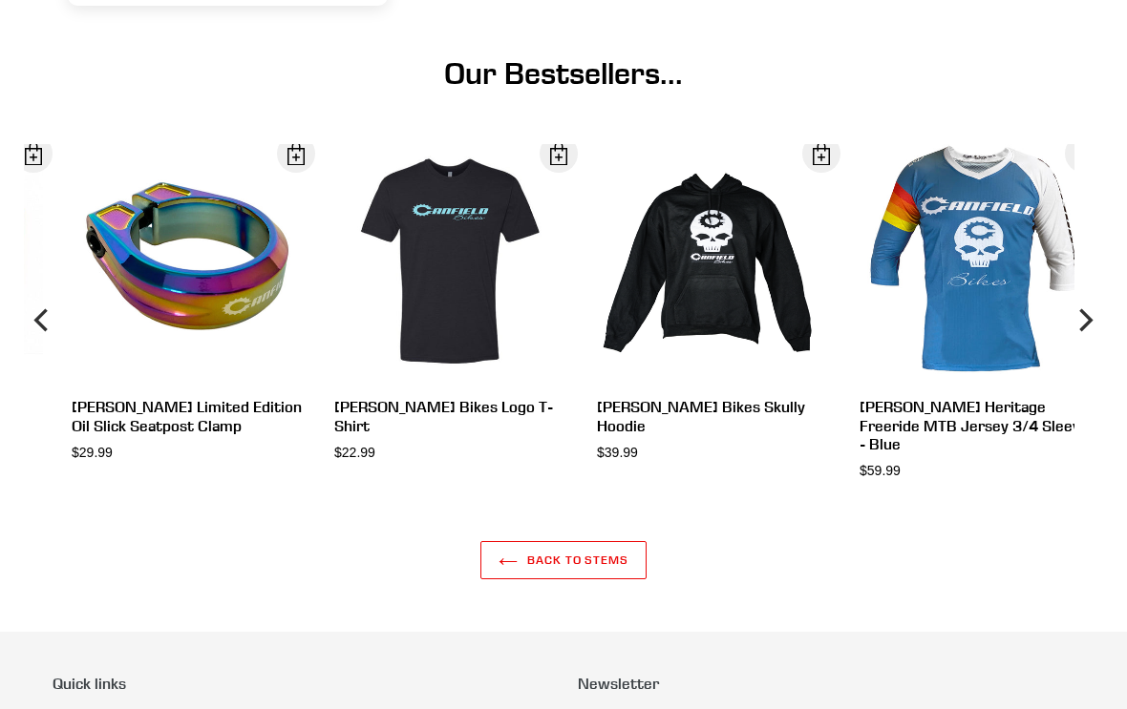
click at [1086, 333] on icon "Next" at bounding box center [1083, 320] width 23 height 211
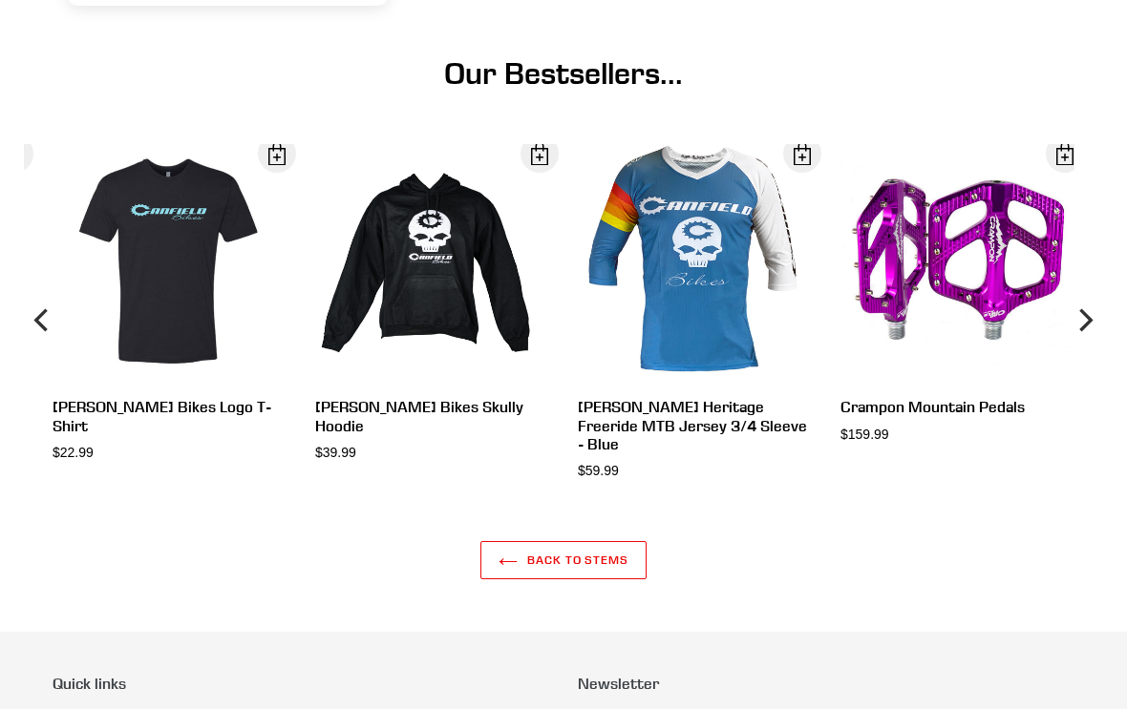
click at [1090, 331] on icon "Next" at bounding box center [1083, 320] width 23 height 211
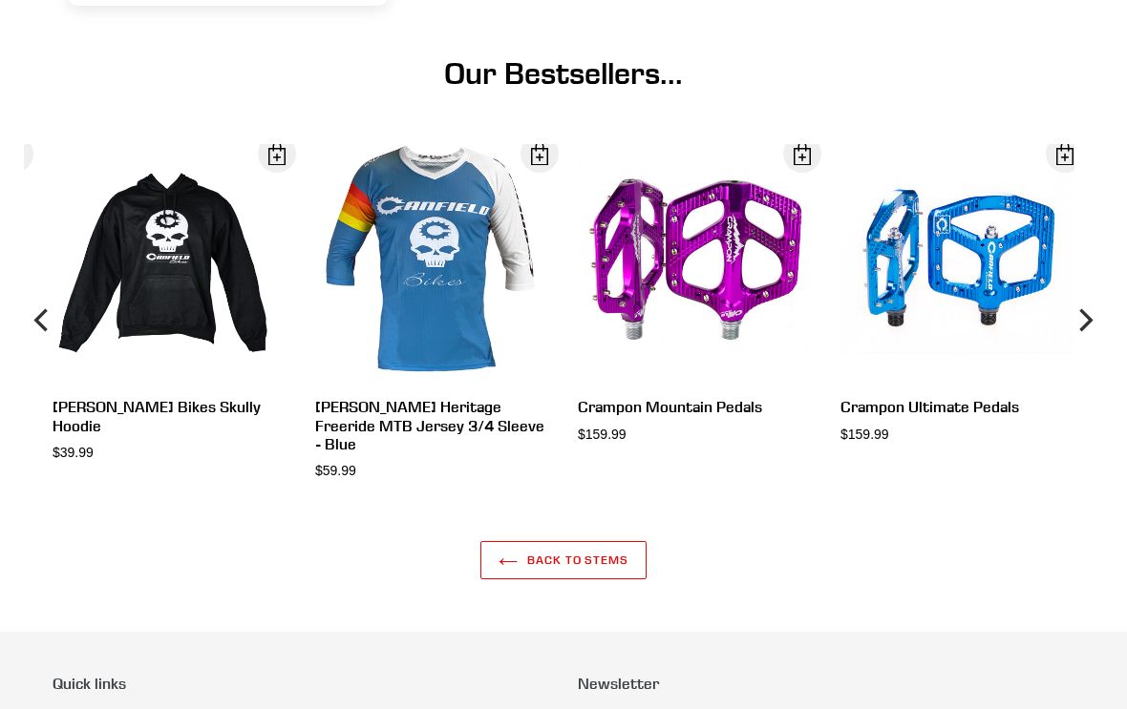
click at [1089, 335] on icon "Next" at bounding box center [1083, 320] width 23 height 211
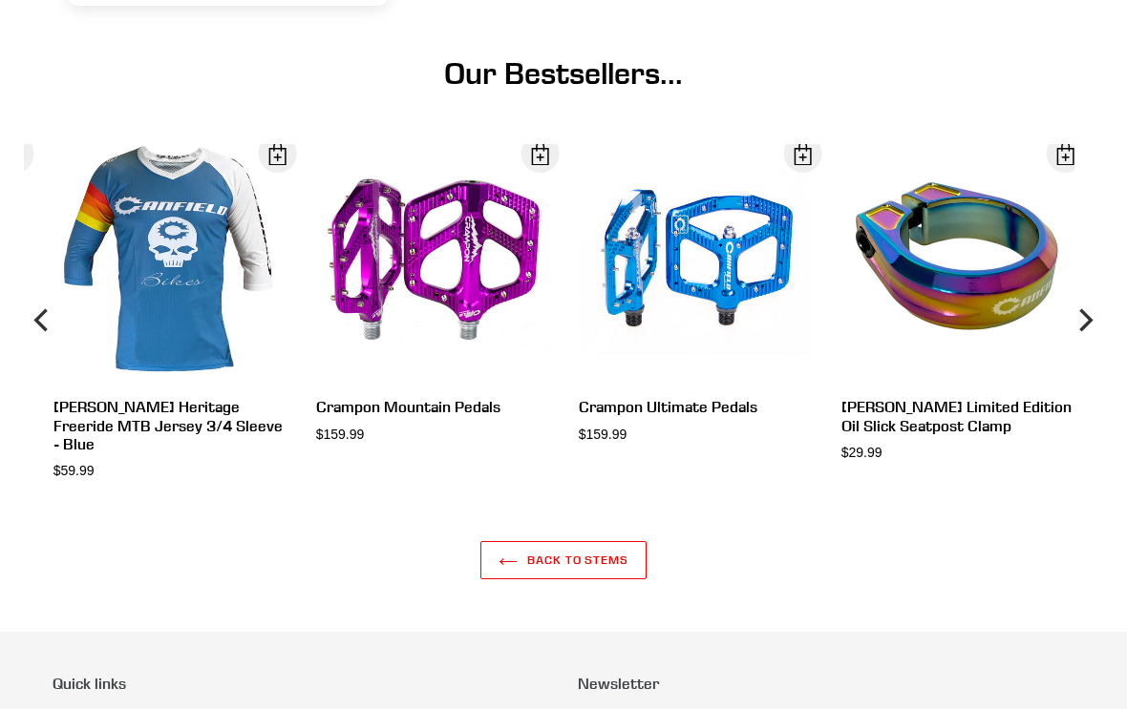
click at [1092, 329] on icon "Next" at bounding box center [1083, 320] width 23 height 211
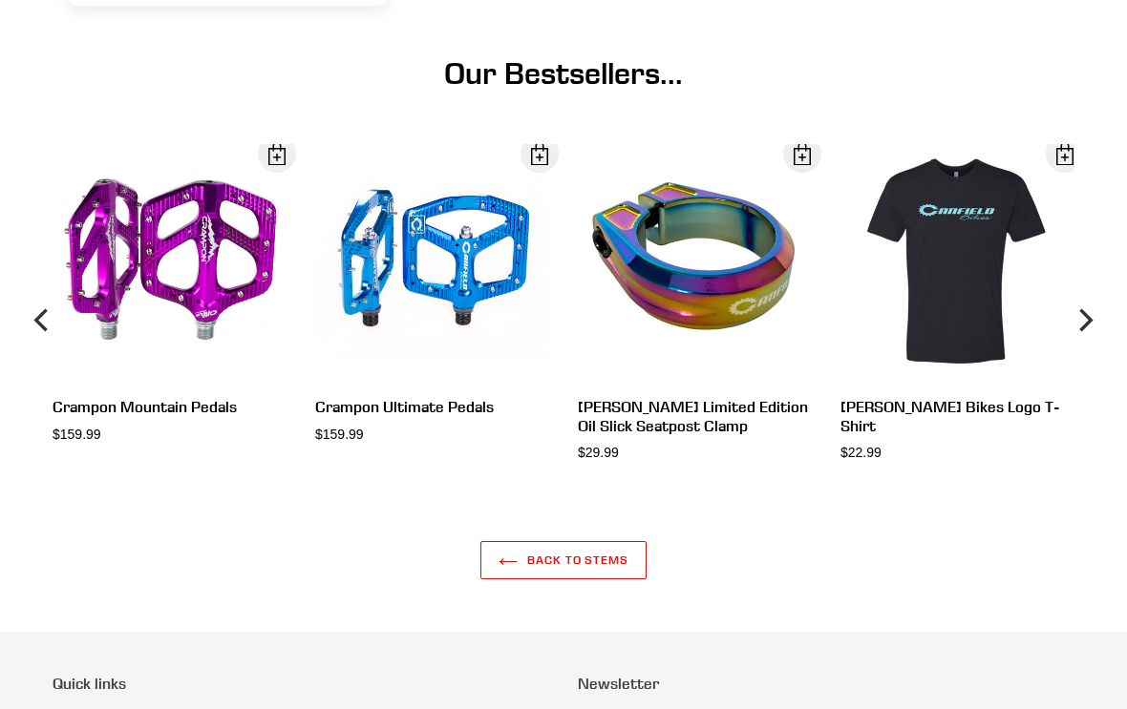
click at [1095, 333] on button "Next" at bounding box center [1084, 319] width 38 height 351
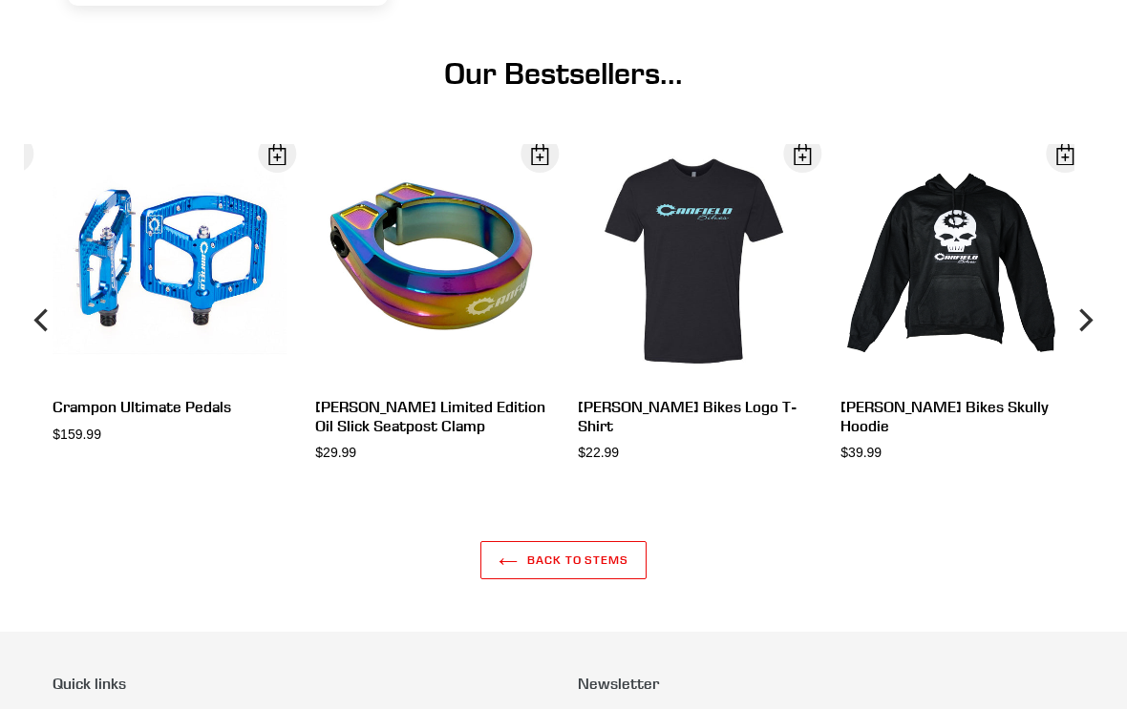
click at [1096, 324] on button "Next" at bounding box center [1084, 319] width 38 height 351
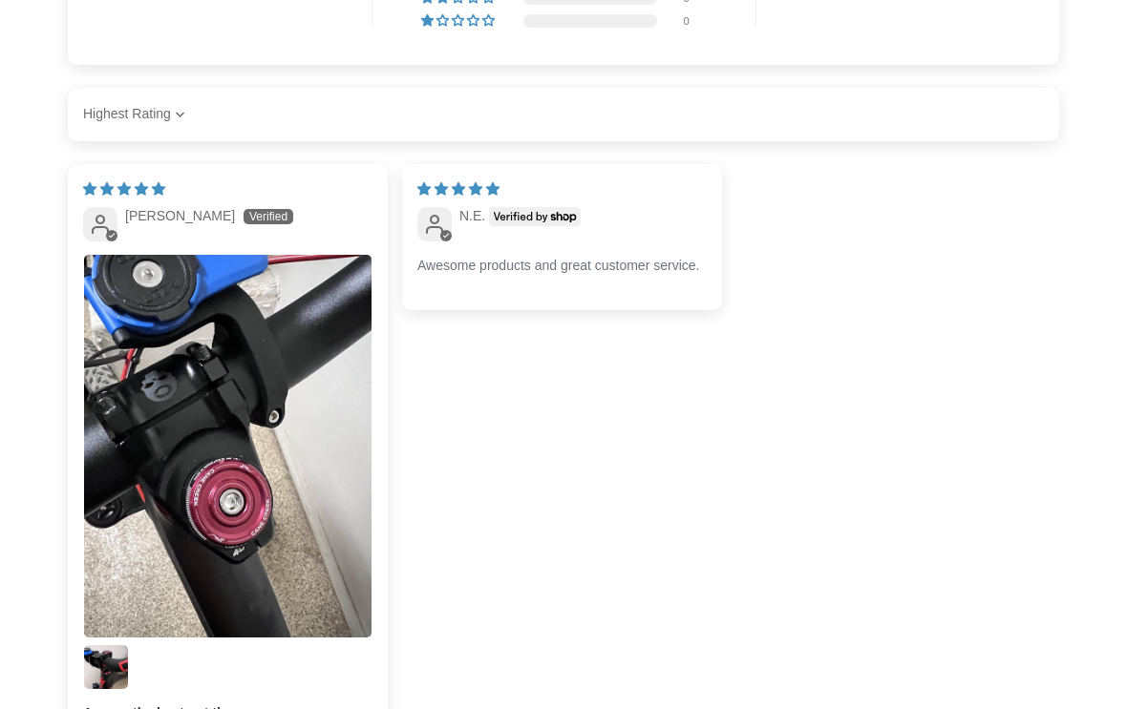
scroll to position [1056, 0]
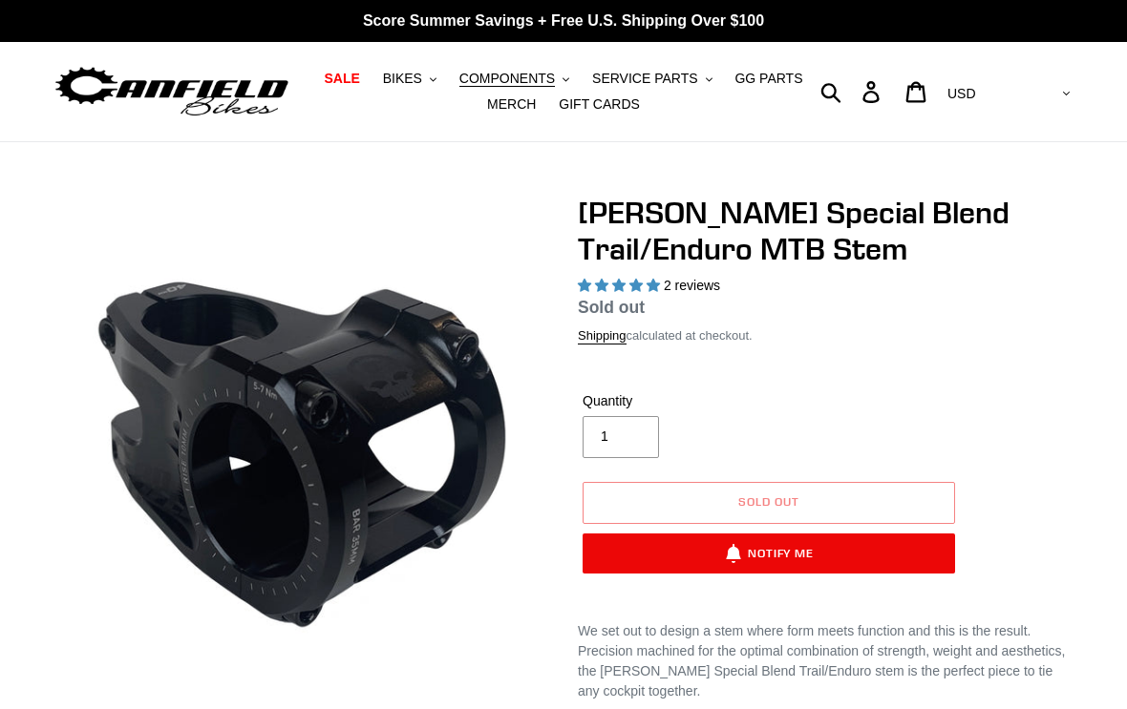
select select "highest-rating"
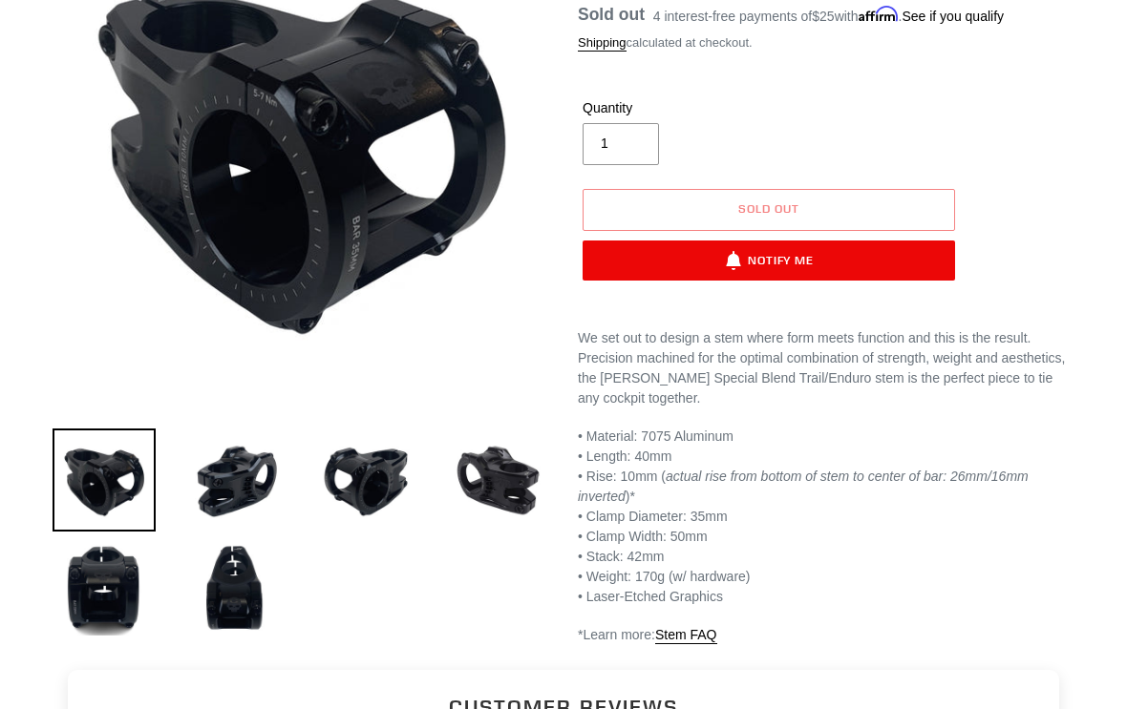
scroll to position [293, 0]
click at [529, 477] on img at bounding box center [498, 480] width 103 height 103
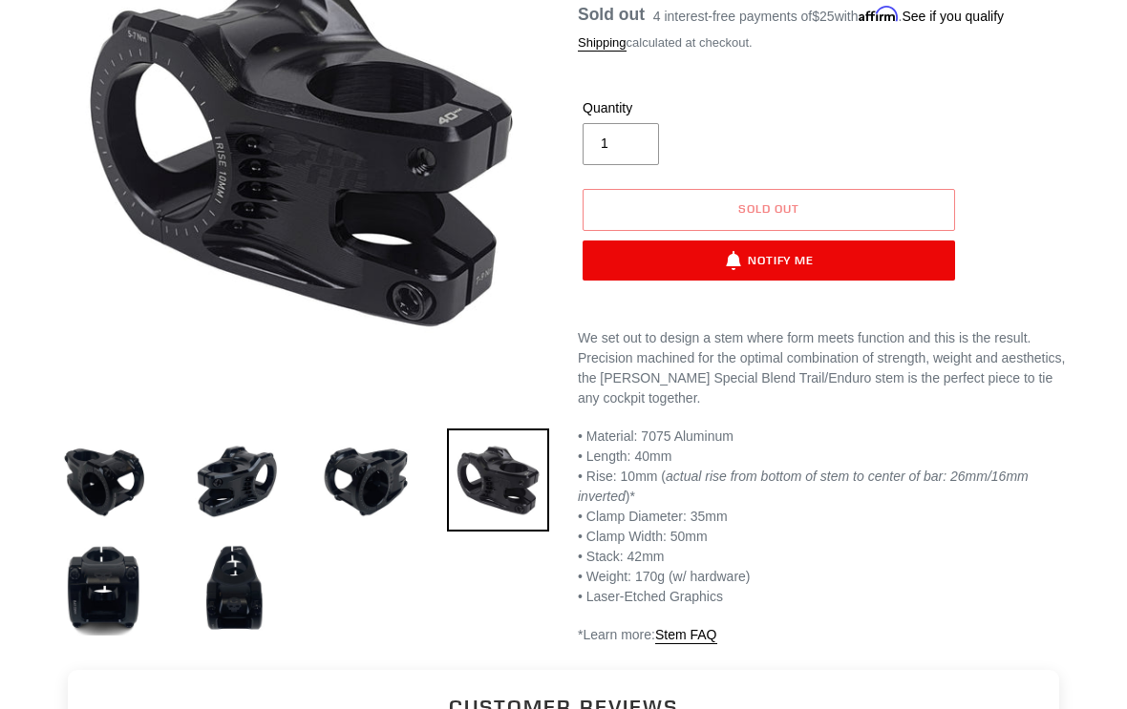
click at [363, 483] on img at bounding box center [366, 480] width 103 height 103
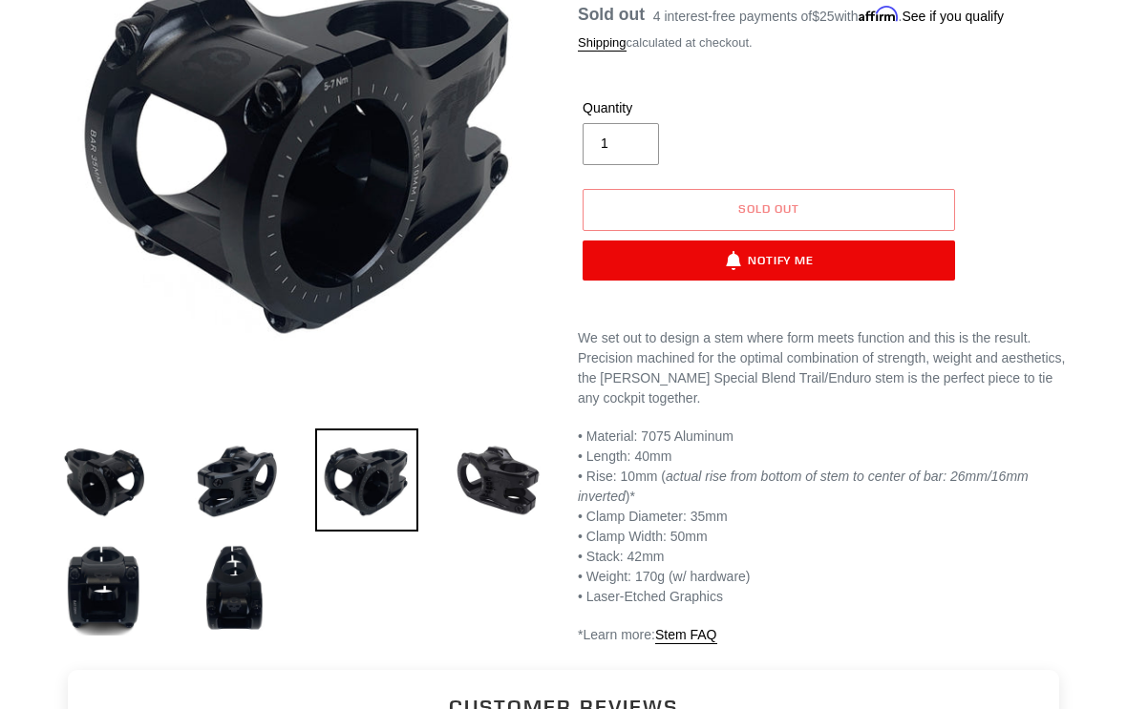
click at [266, 592] on img at bounding box center [235, 589] width 103 height 103
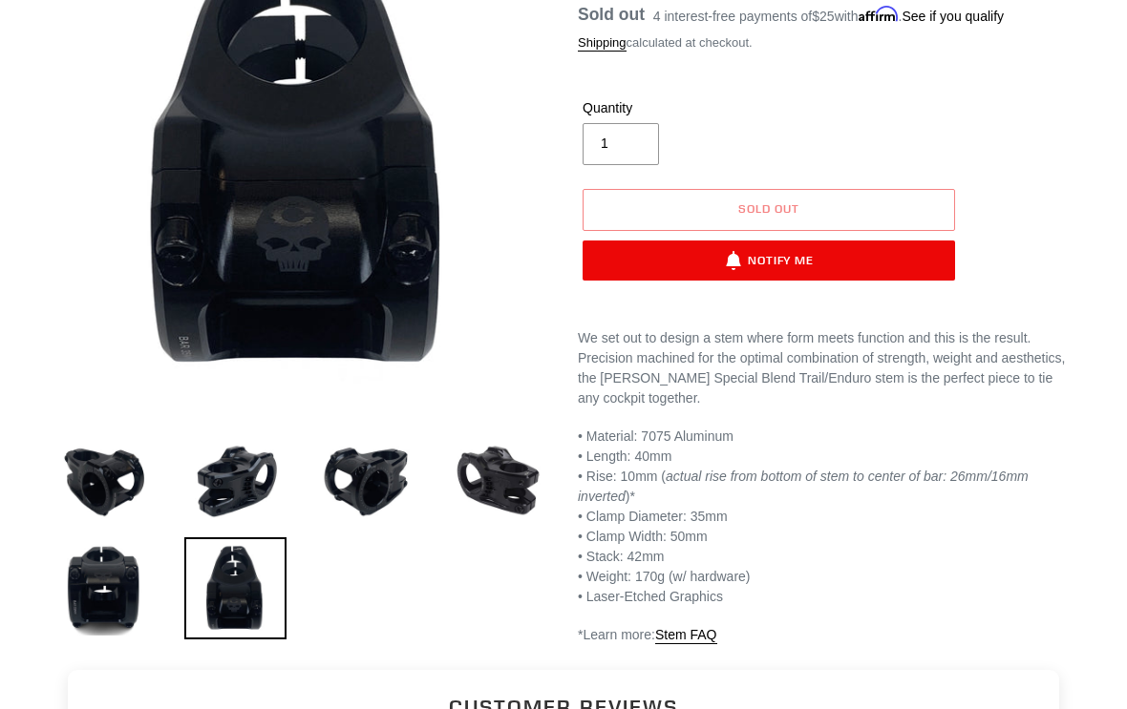
click at [151, 565] on img at bounding box center [104, 589] width 103 height 103
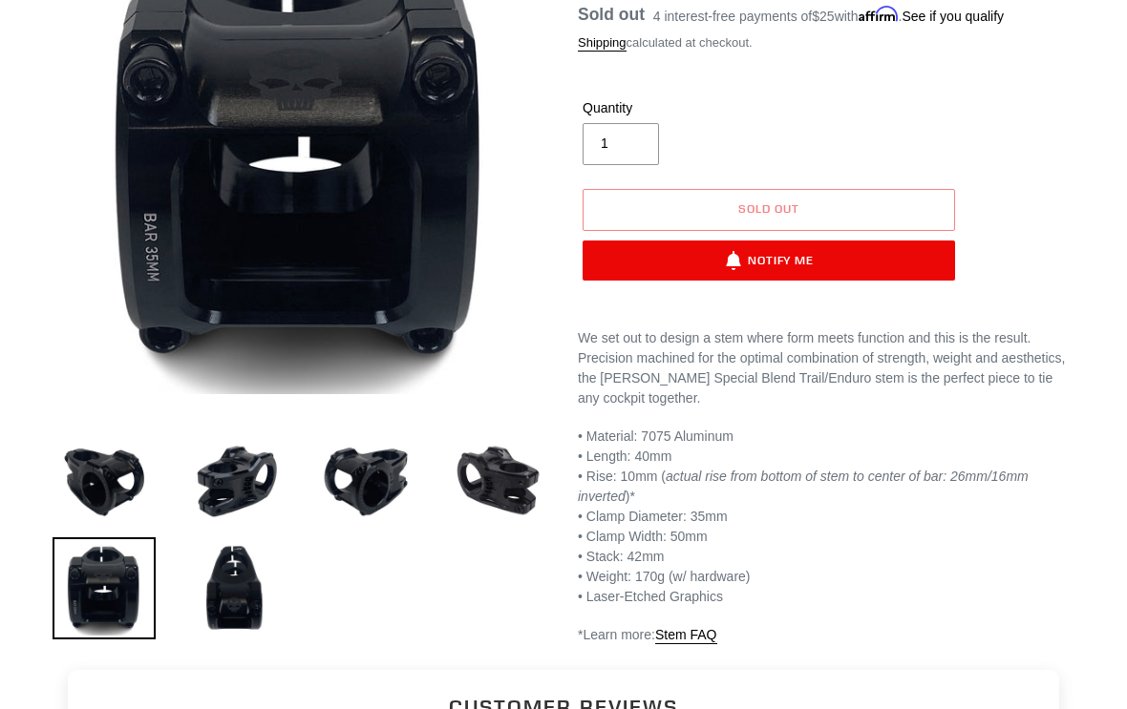
click at [124, 457] on img at bounding box center [104, 480] width 103 height 103
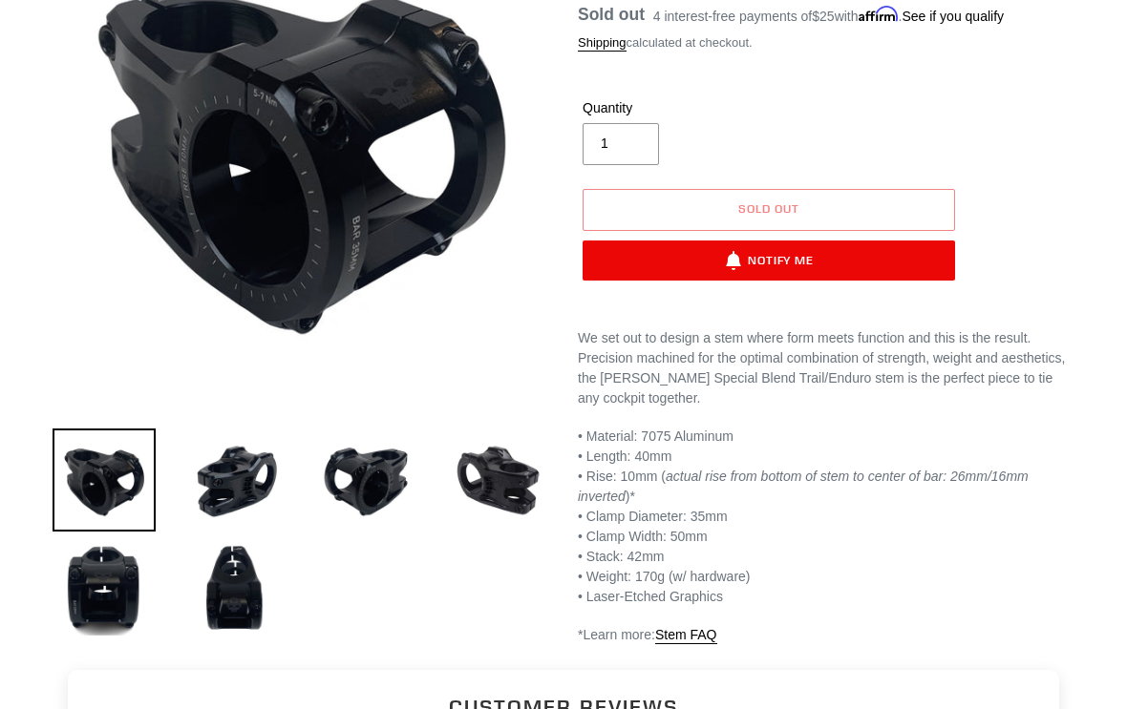
click at [241, 486] on img at bounding box center [235, 480] width 103 height 103
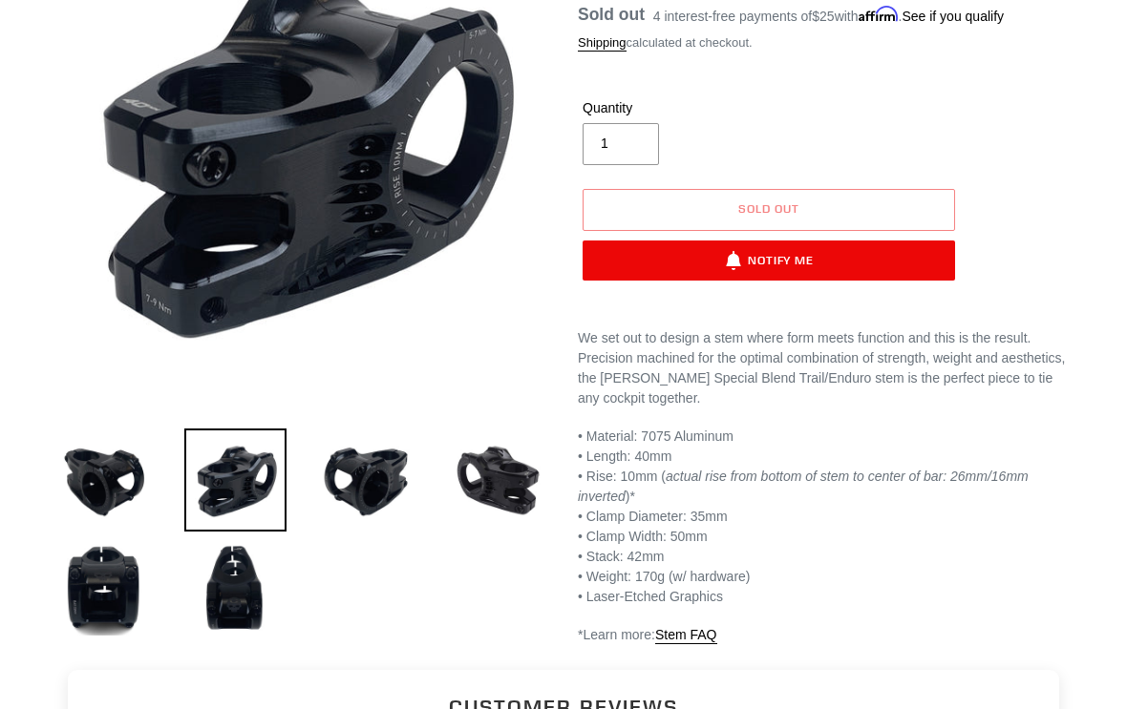
click at [95, 585] on img at bounding box center [104, 589] width 103 height 103
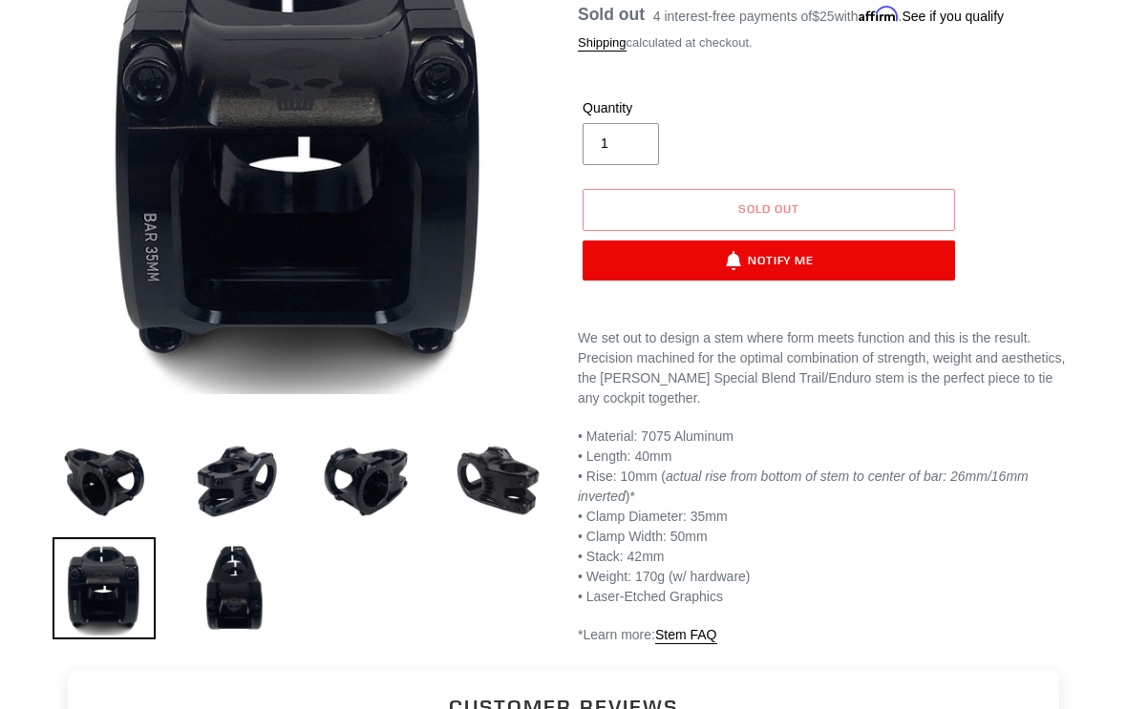
click at [239, 577] on img at bounding box center [235, 589] width 103 height 103
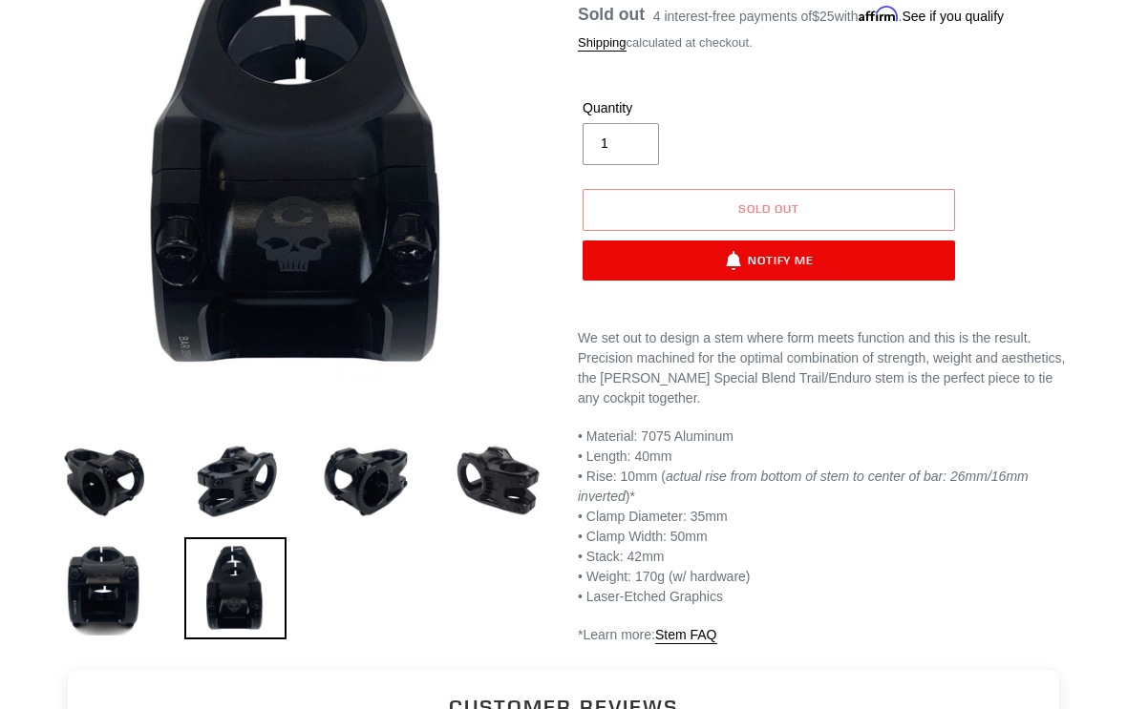
click at [369, 451] on img at bounding box center [366, 480] width 103 height 103
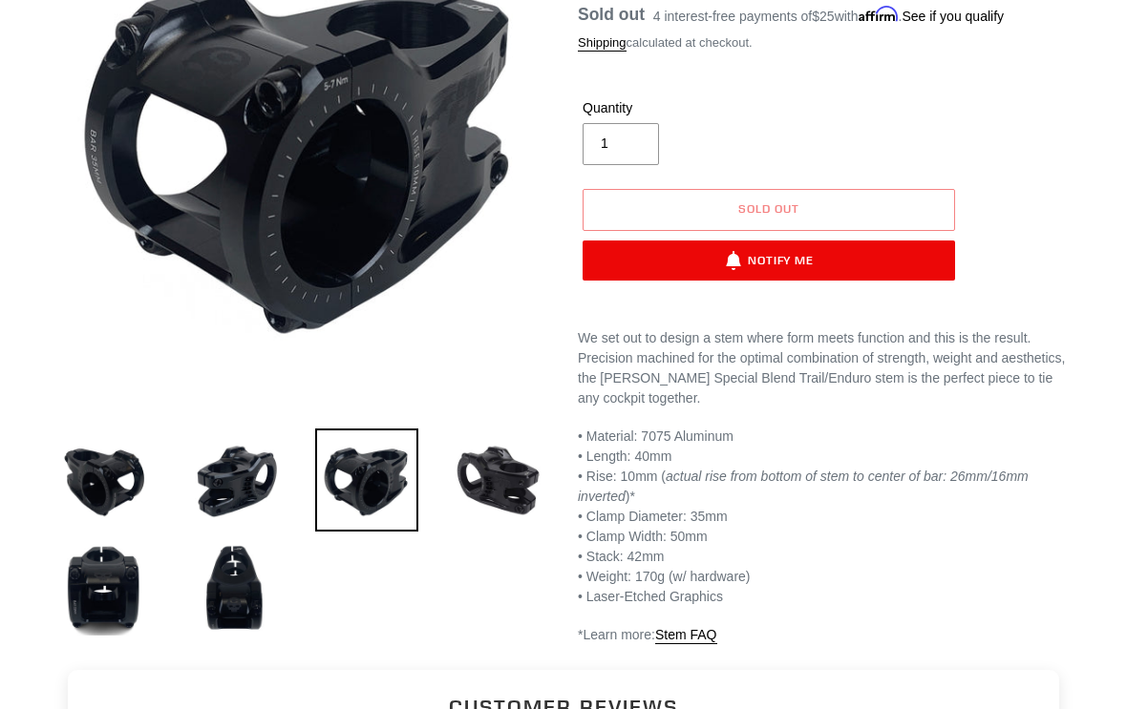
click at [471, 479] on img at bounding box center [498, 480] width 103 height 103
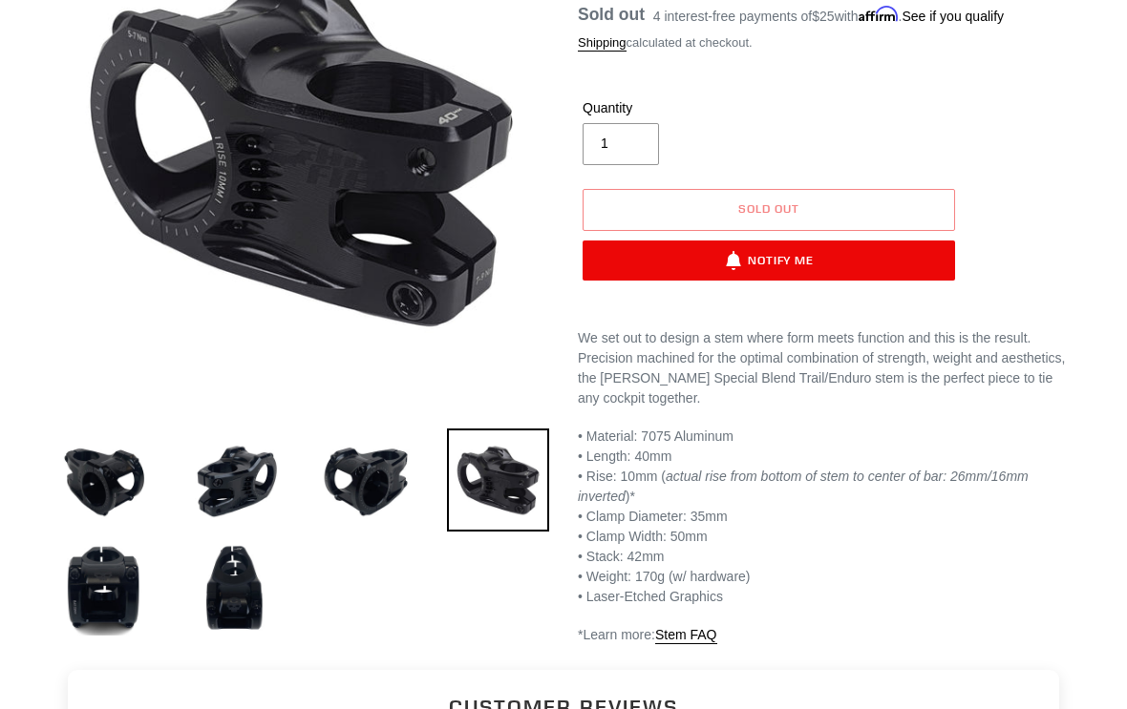
click at [100, 464] on img at bounding box center [104, 480] width 103 height 103
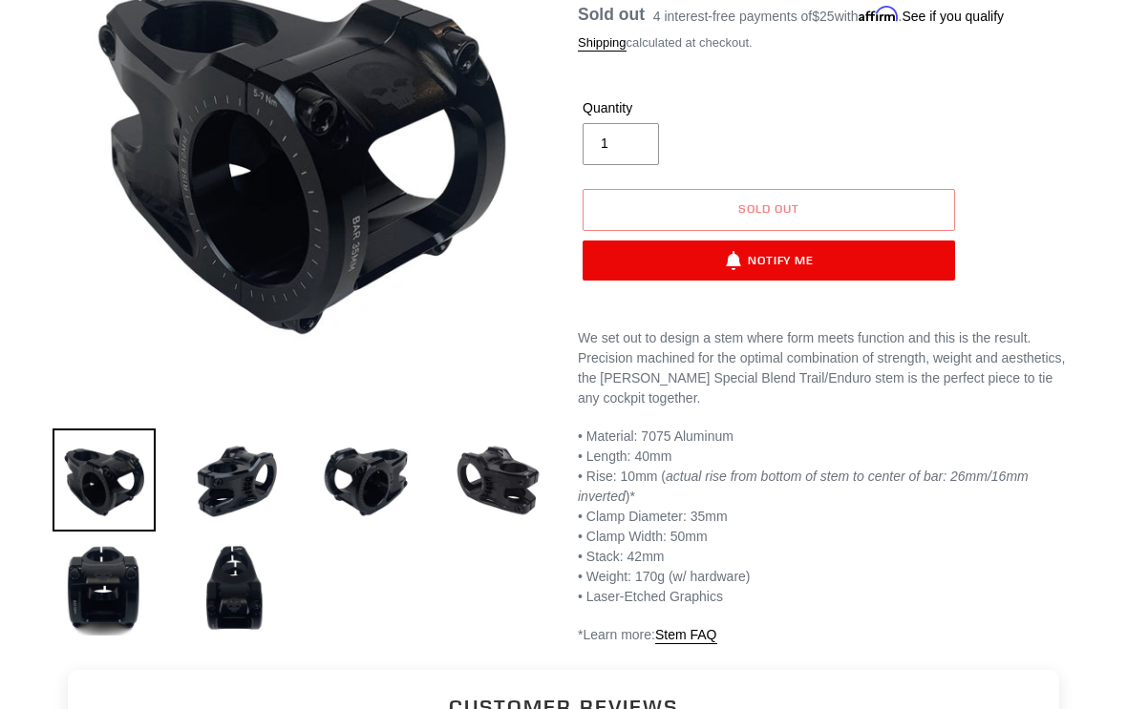
click at [229, 483] on img at bounding box center [235, 480] width 103 height 103
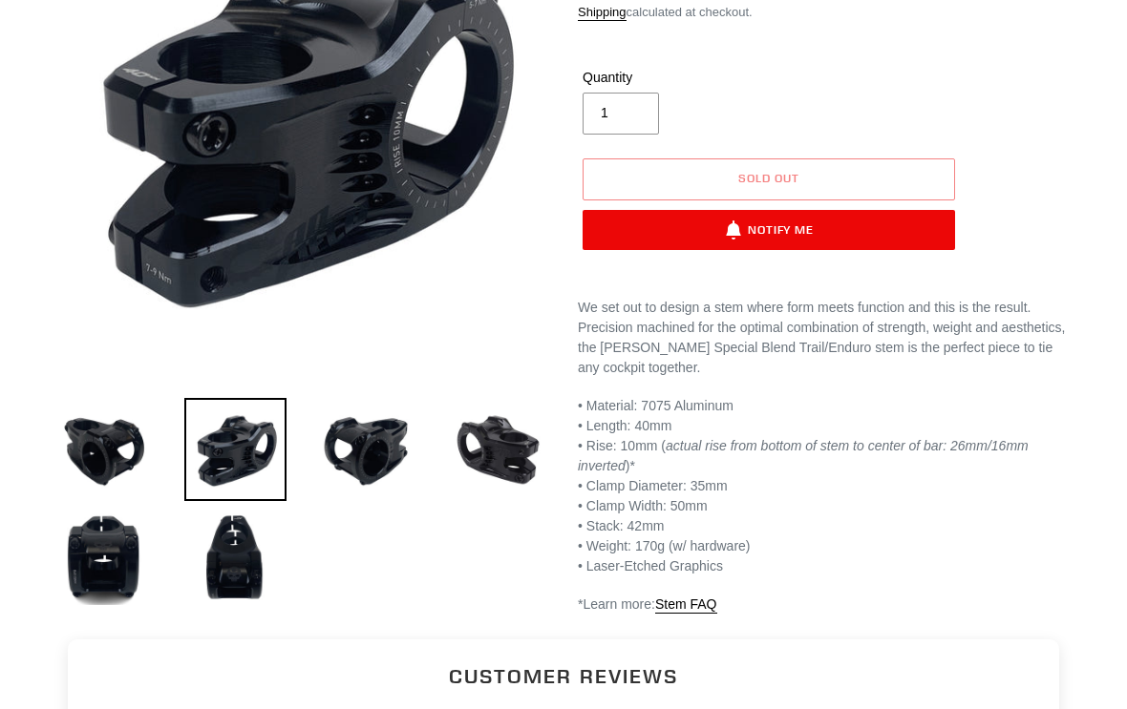
scroll to position [325, 0]
